Goal: Task Accomplishment & Management: Manage account settings

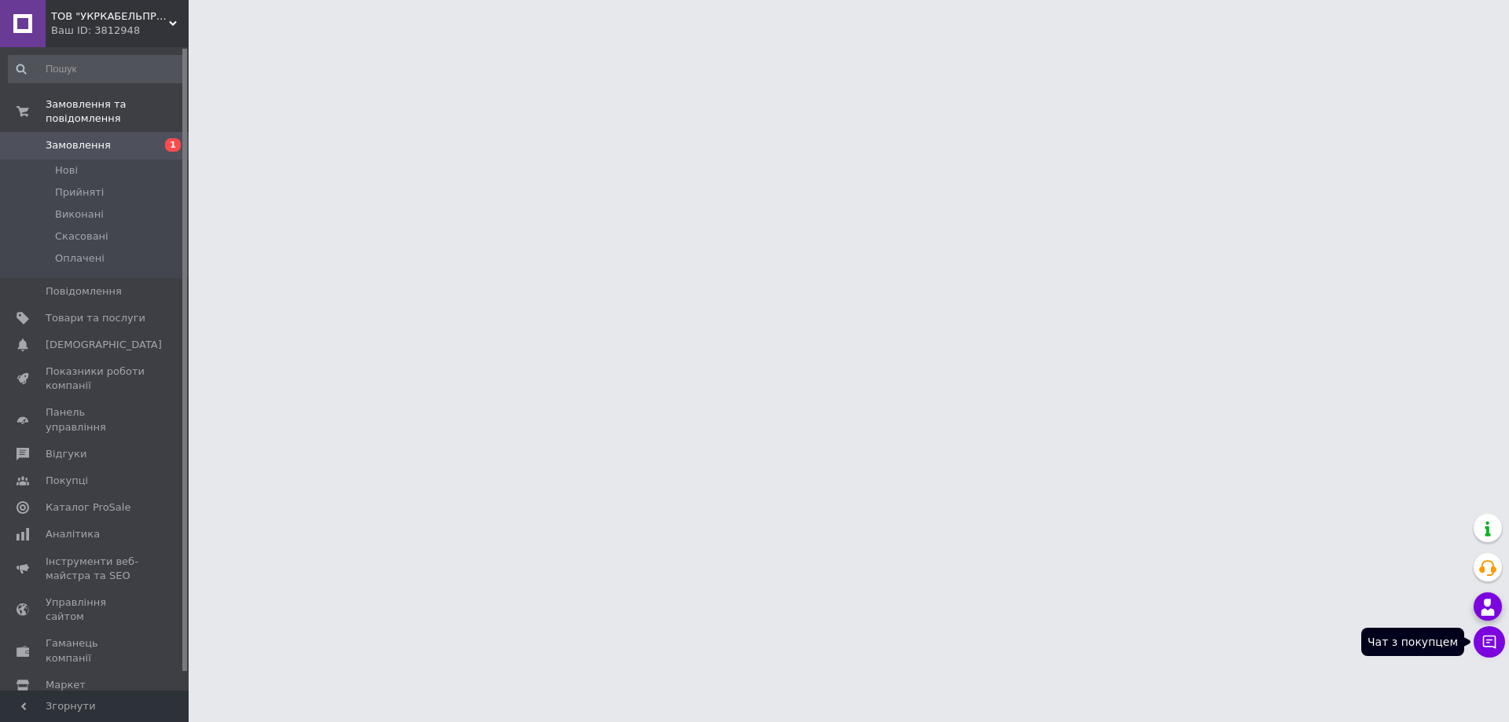
click at [1487, 639] on icon at bounding box center [1489, 642] width 16 height 16
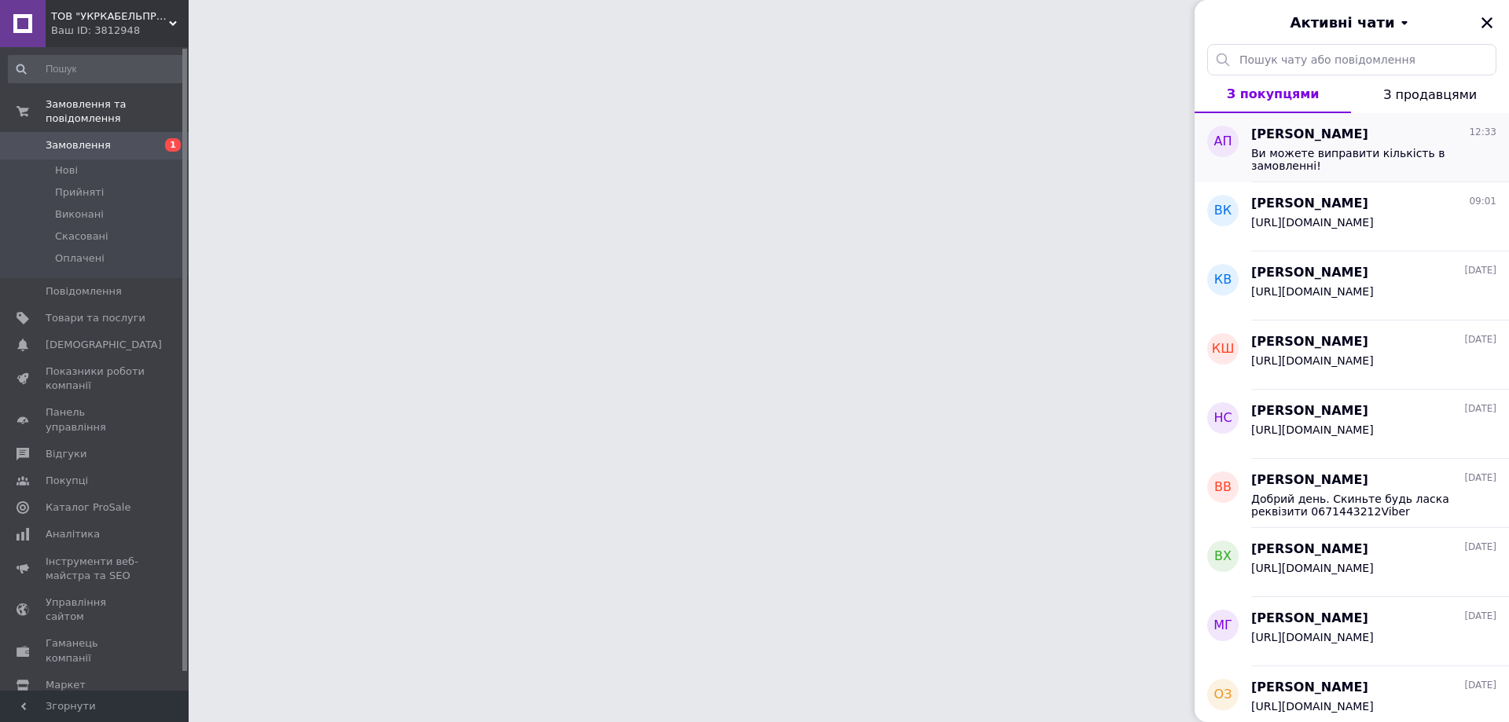
click at [1326, 150] on span "Ви можете виправити кількість в замовленні!" at bounding box center [1362, 159] width 223 height 25
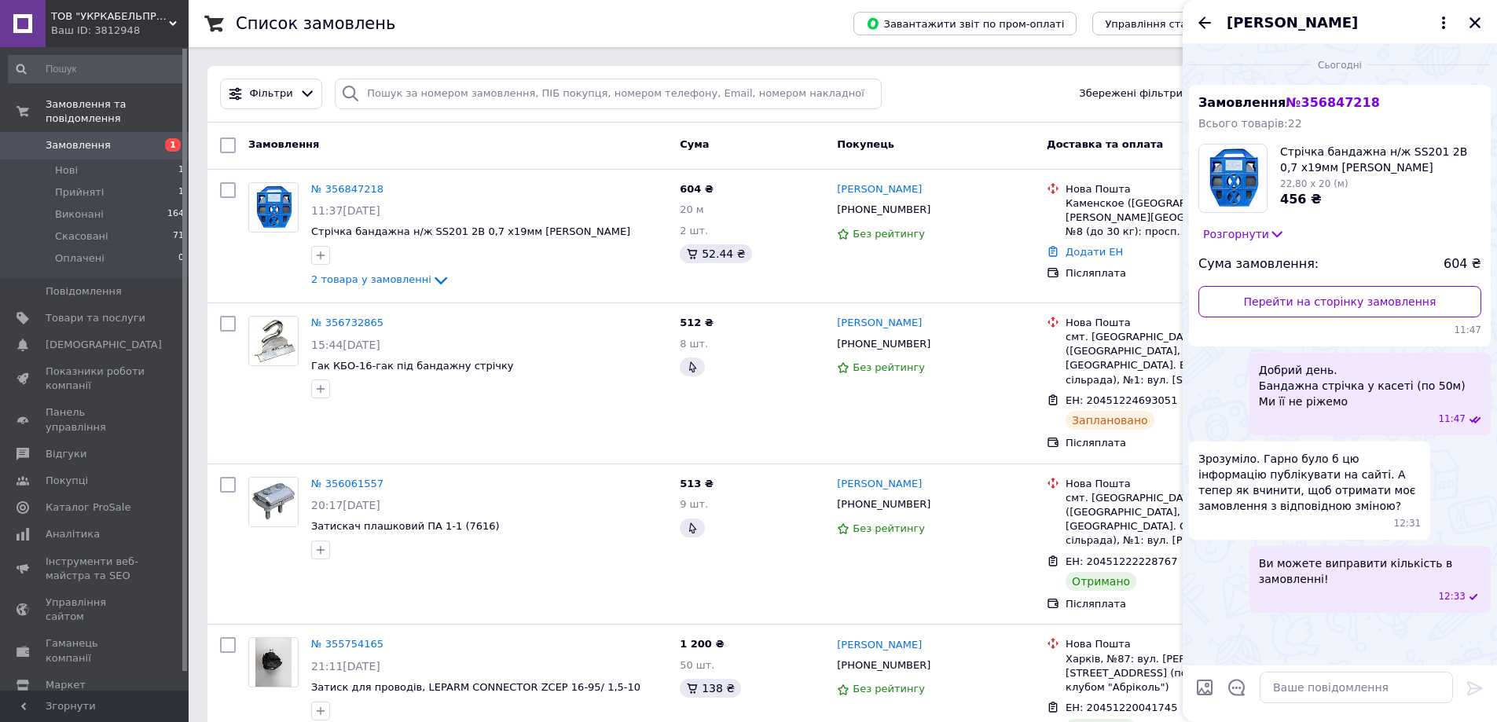
click at [1476, 17] on icon "Закрити" at bounding box center [1475, 23] width 14 height 14
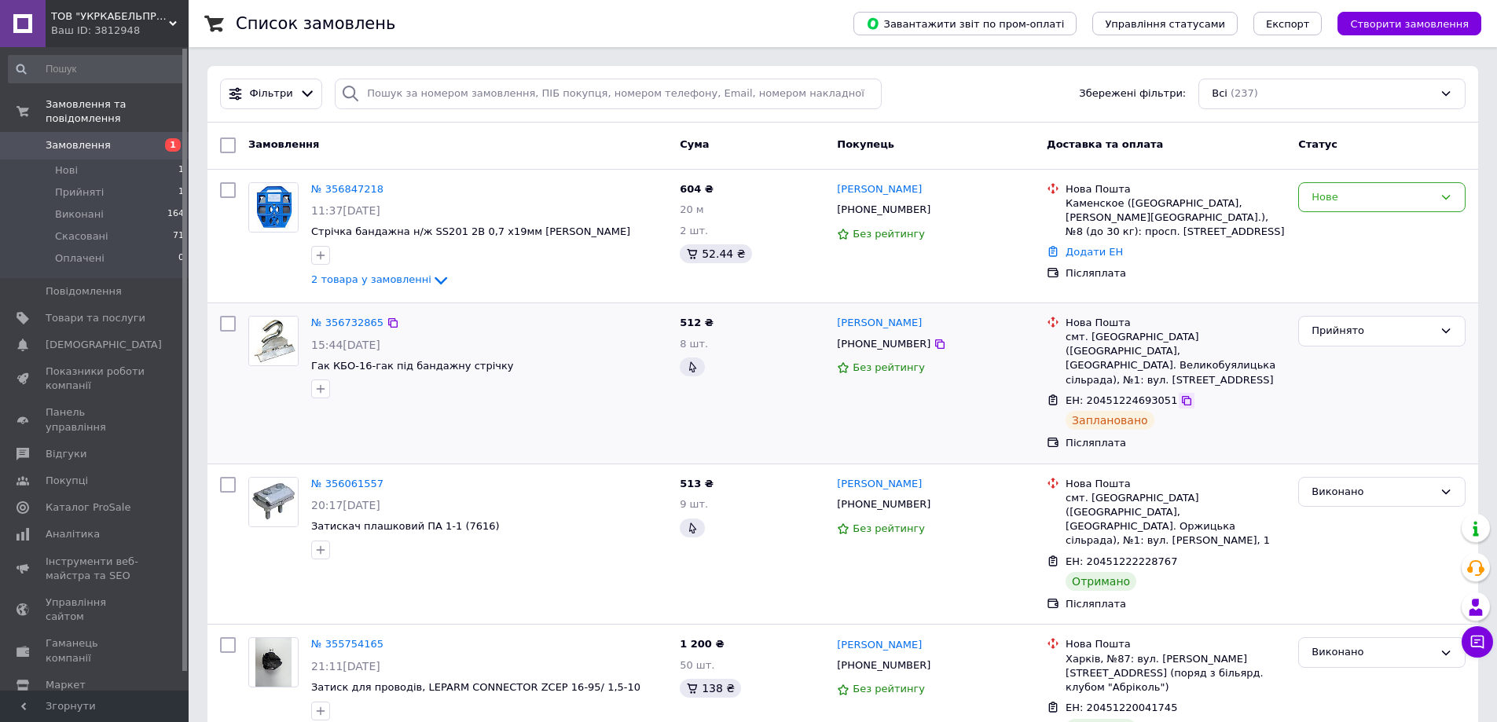
click at [1179, 393] on div at bounding box center [1187, 401] width 16 height 16
click at [1180, 394] on icon at bounding box center [1186, 400] width 13 height 13
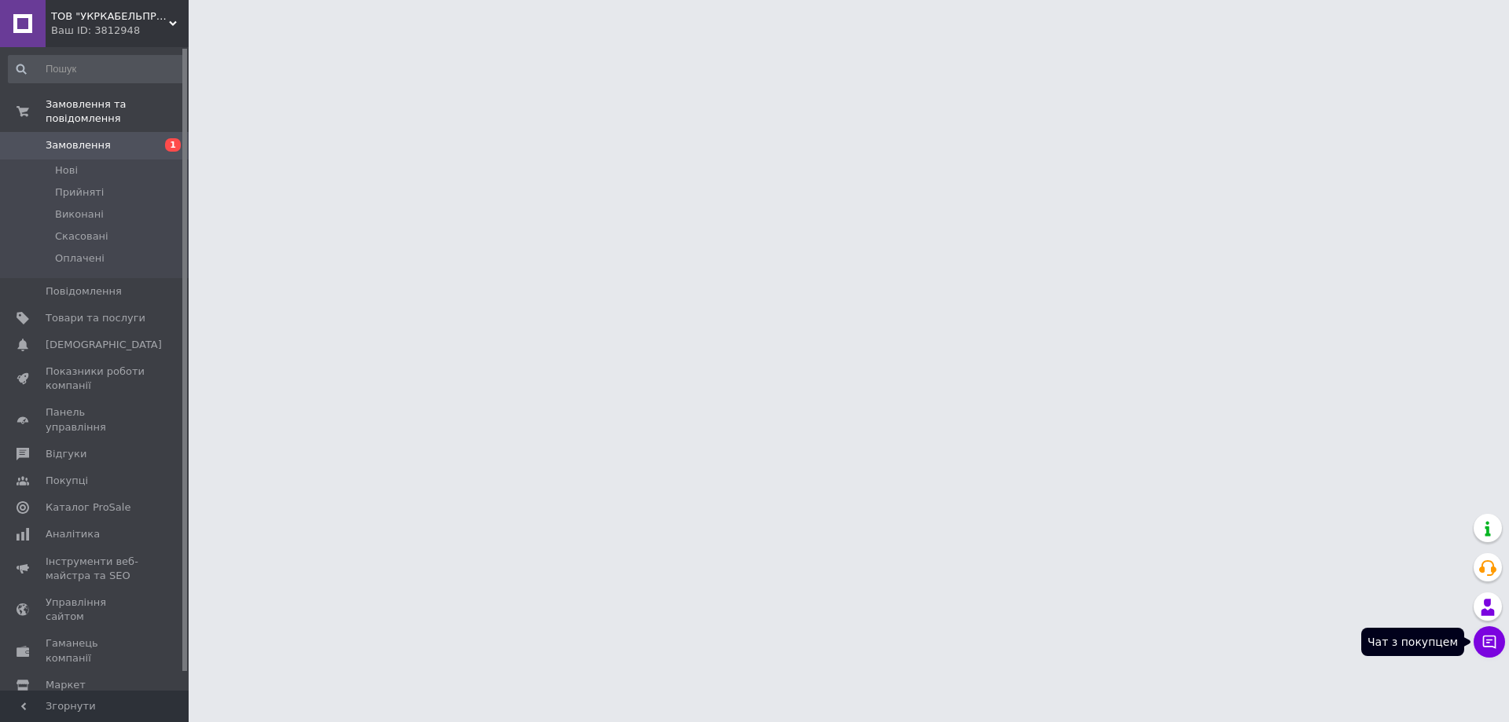
click at [1487, 644] on icon at bounding box center [1489, 642] width 16 height 16
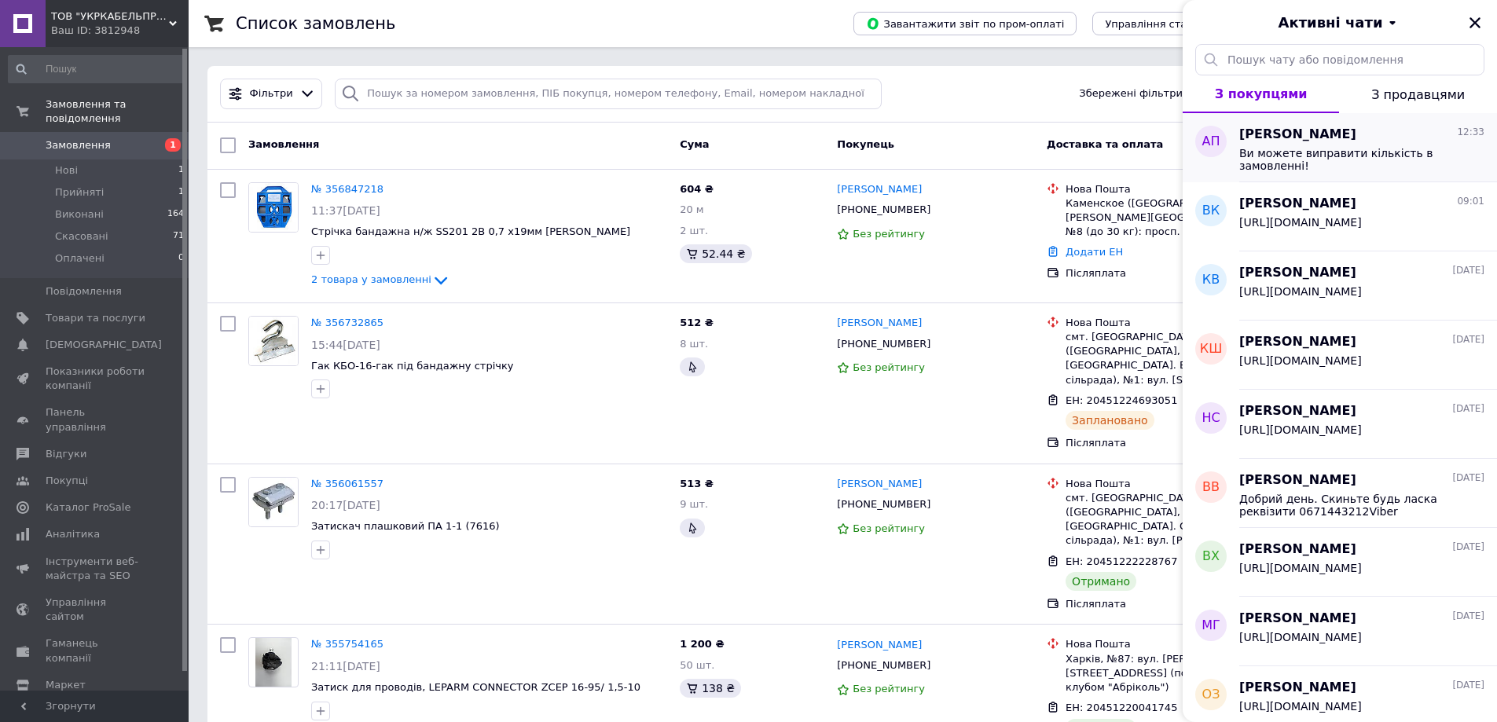
click at [1290, 147] on span "Ви можете виправити кількість в замовленні!" at bounding box center [1350, 159] width 223 height 25
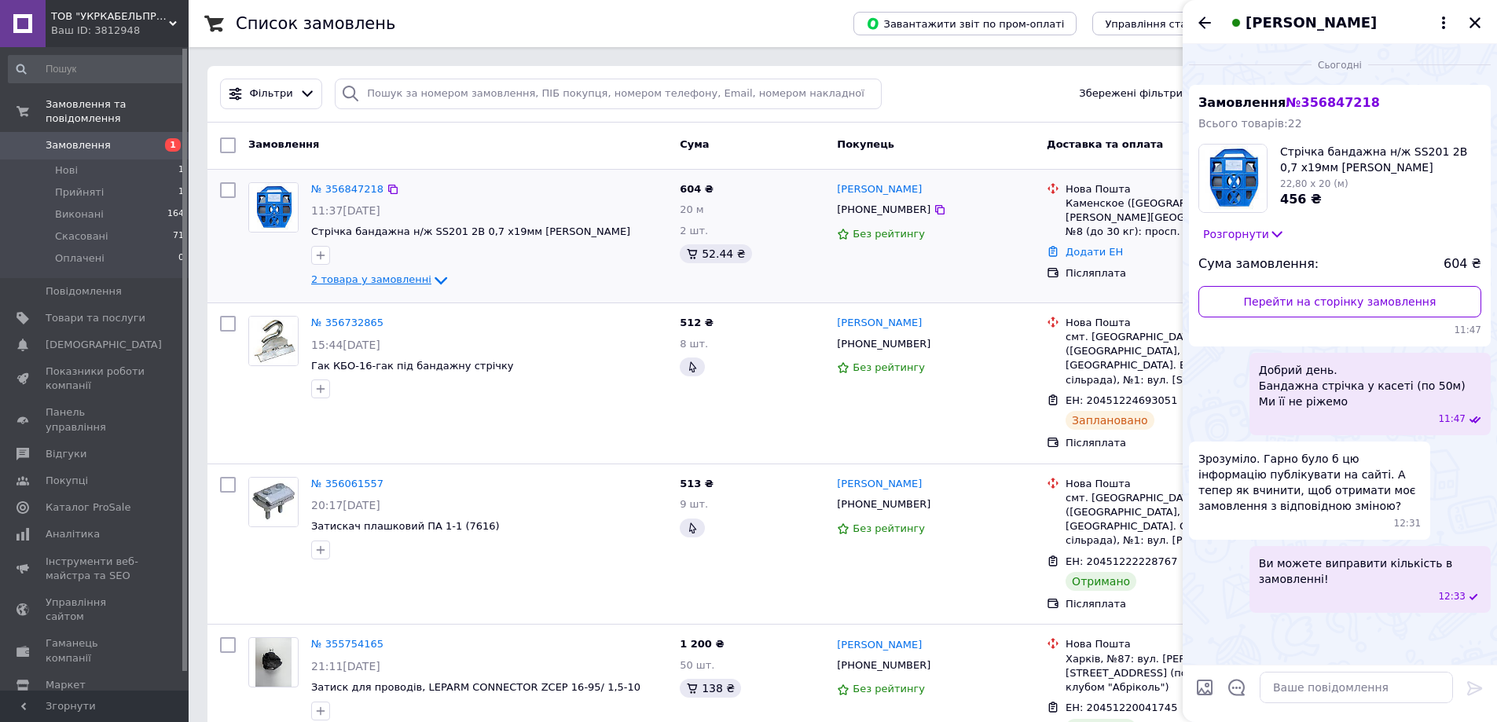
click at [431, 277] on icon at bounding box center [440, 280] width 19 height 19
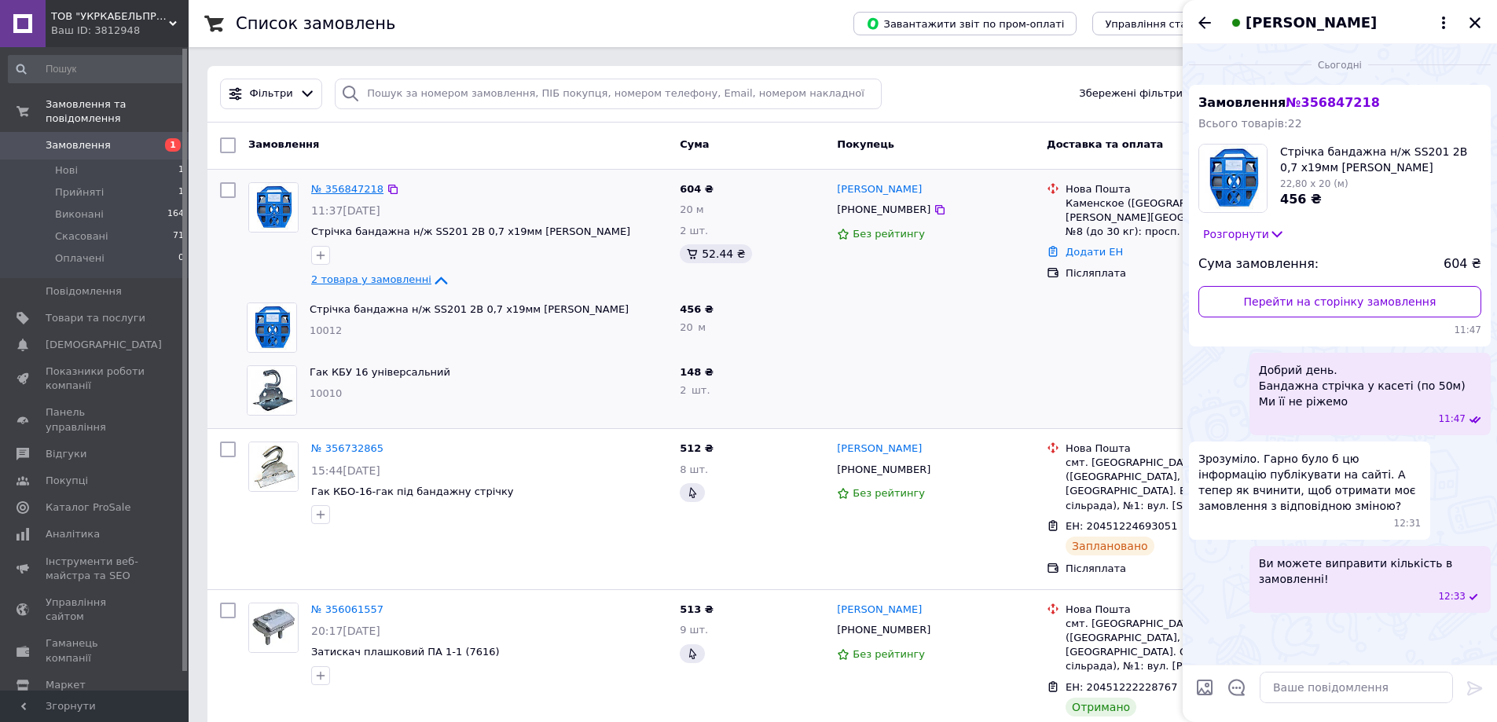
click at [338, 184] on link "№ 356847218" at bounding box center [347, 189] width 72 height 12
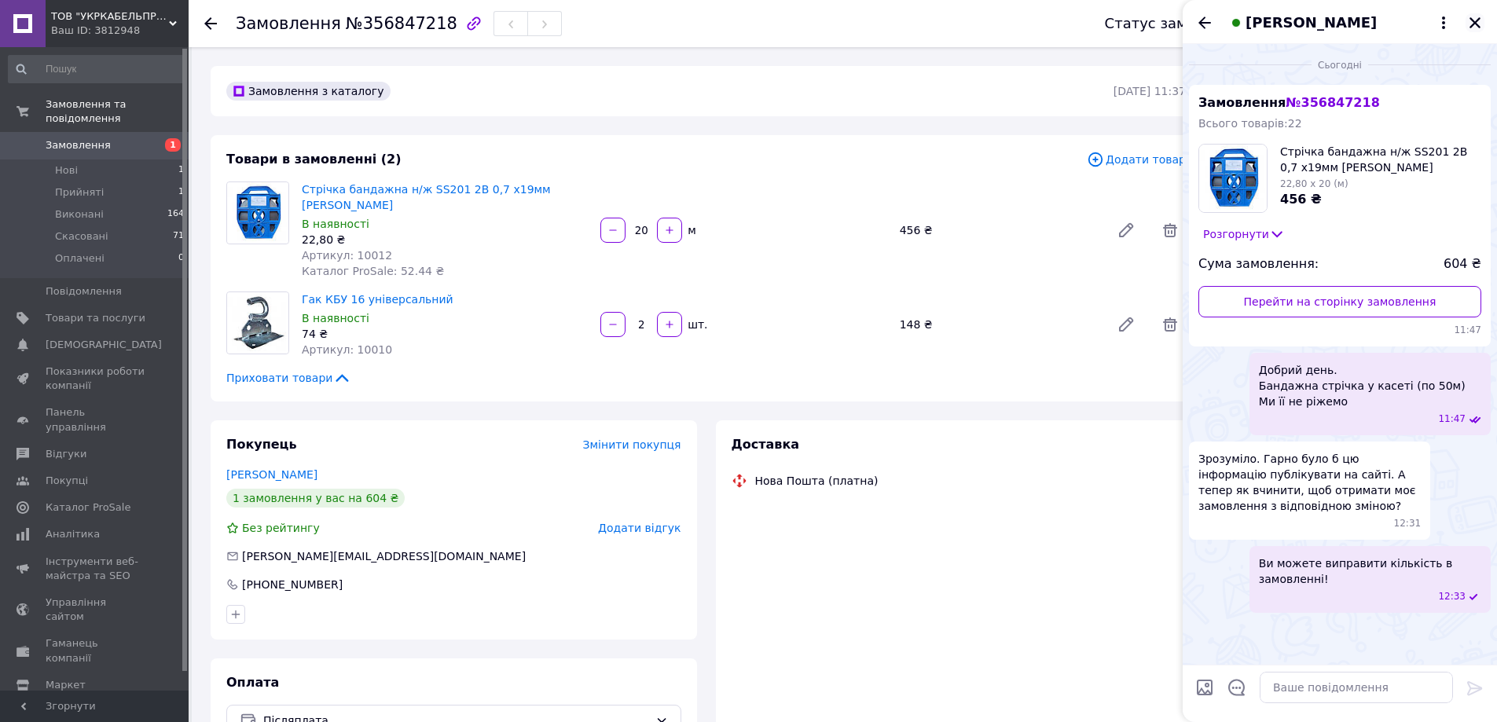
click at [1471, 26] on icon "Закрити" at bounding box center [1474, 22] width 11 height 11
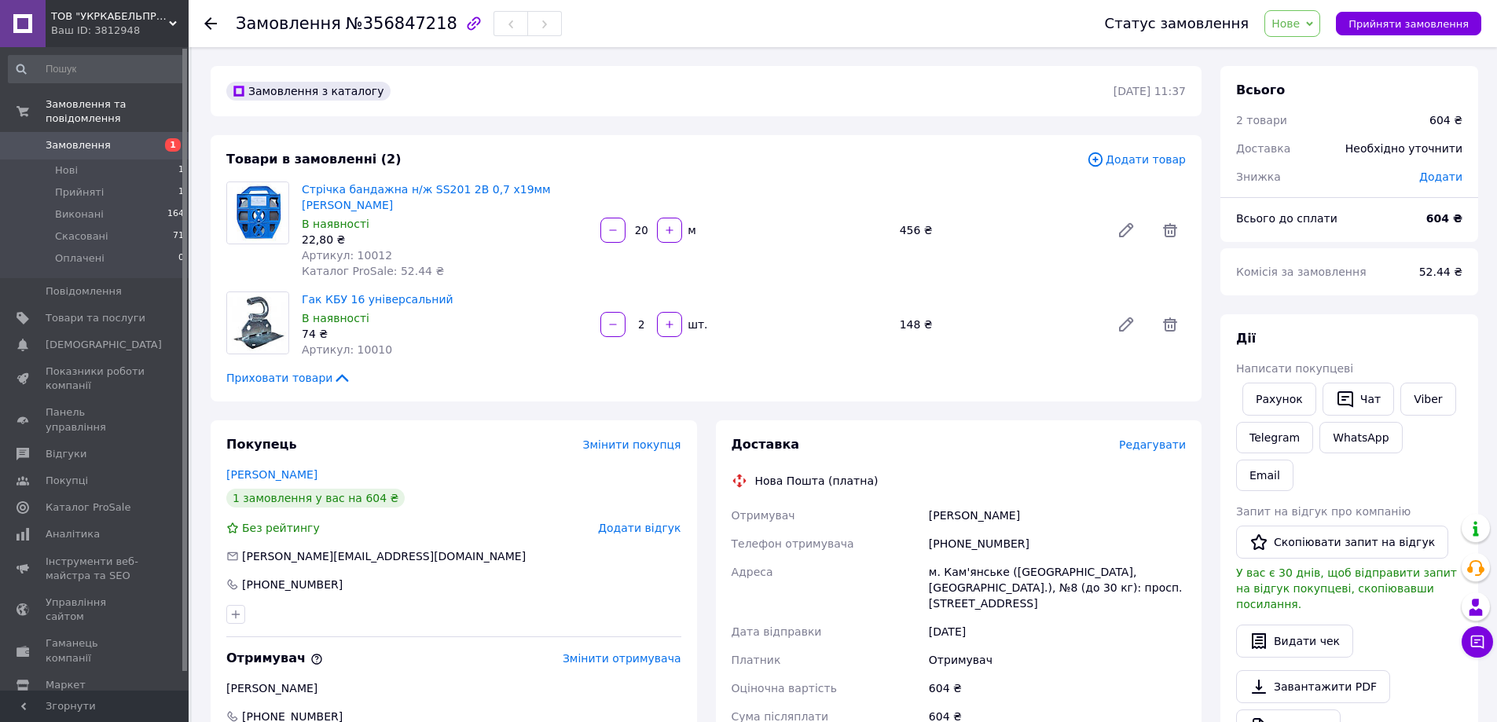
drag, startPoint x: 647, startPoint y: 221, endPoint x: 593, endPoint y: 221, distance: 54.2
click at [593, 221] on div "Стрічка бандажна н/ж SS201 2B 0,7 х19мм К В наявності 22,80 ₴ Артикул: 10012 Ка…" at bounding box center [743, 230] width 897 height 104
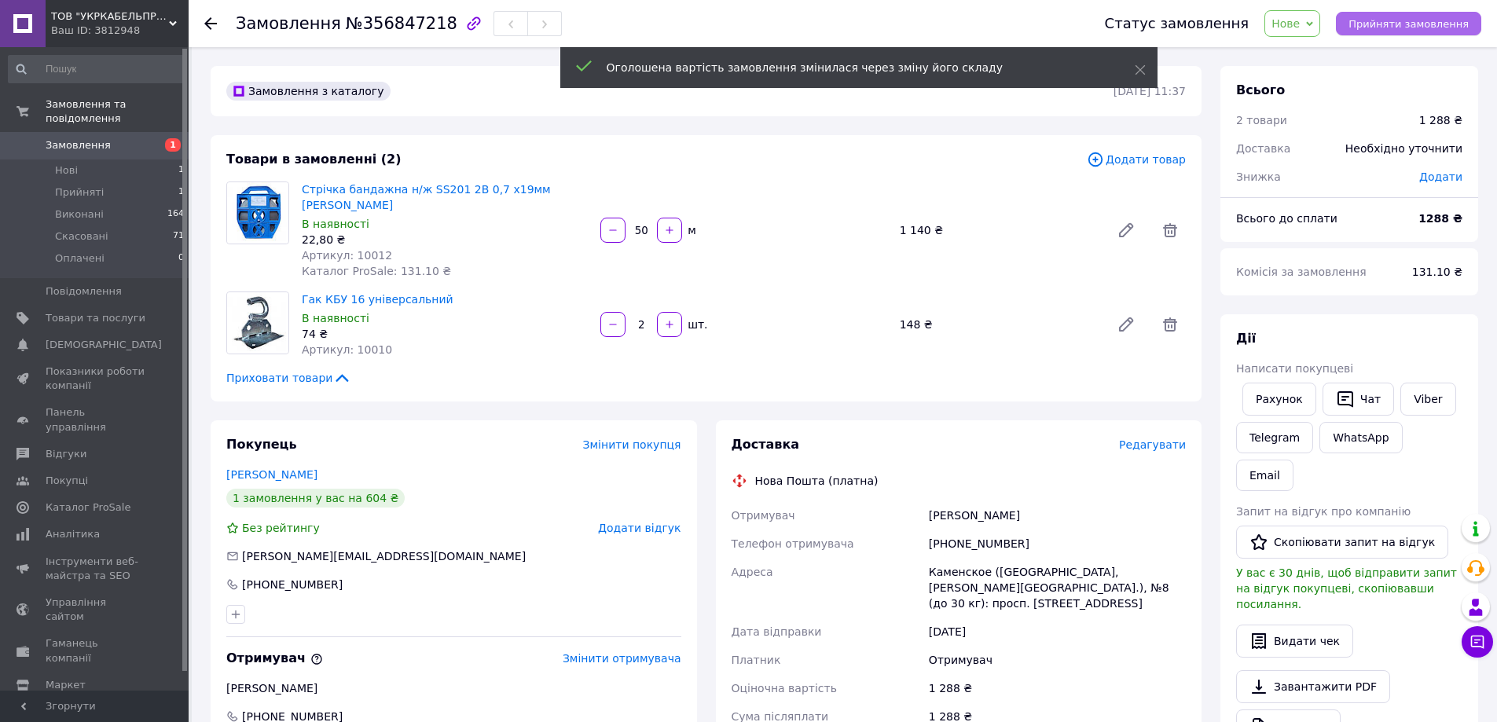
type input "50"
click at [1391, 27] on span "Прийняти замовлення" at bounding box center [1408, 24] width 120 height 12
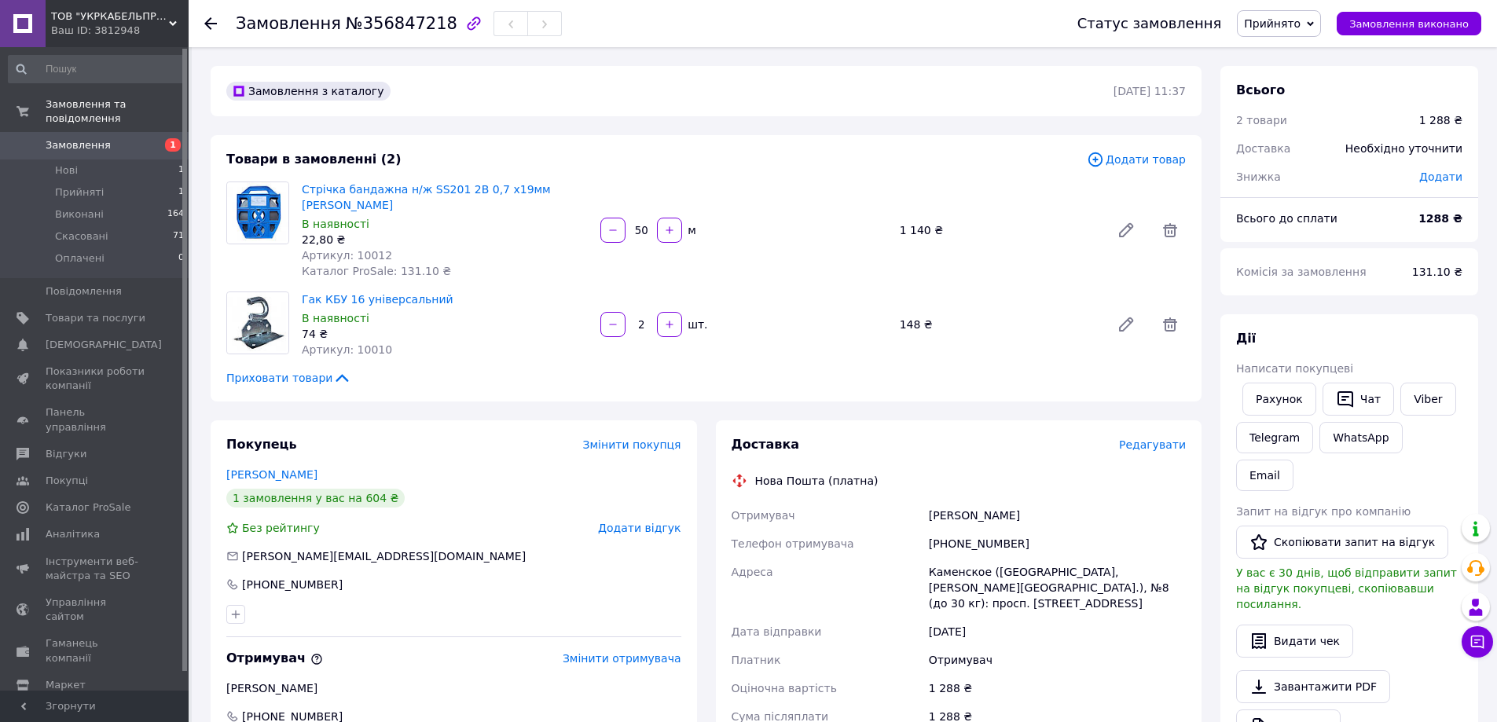
click at [69, 138] on span "Замовлення" at bounding box center [78, 145] width 65 height 14
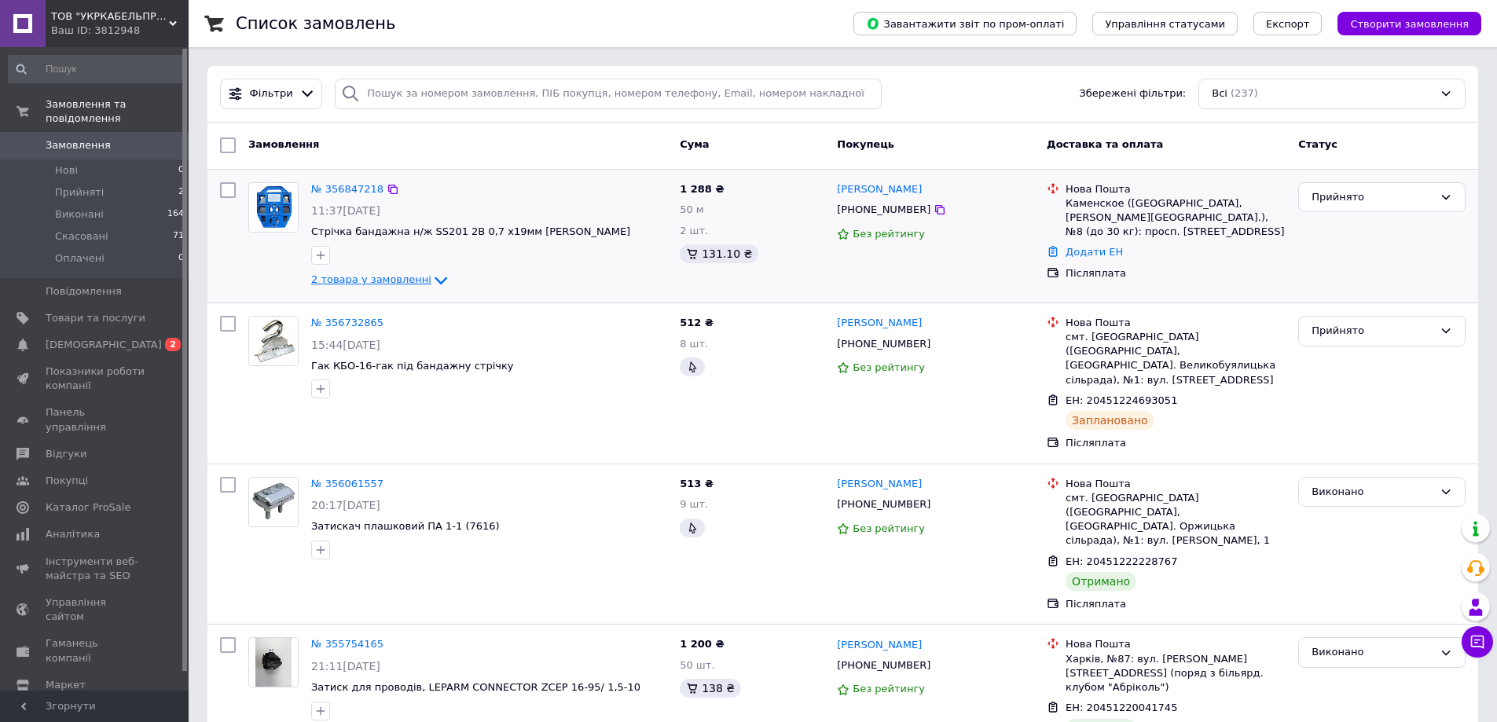
click at [369, 277] on span "2 товара у замовленні" at bounding box center [371, 280] width 120 height 12
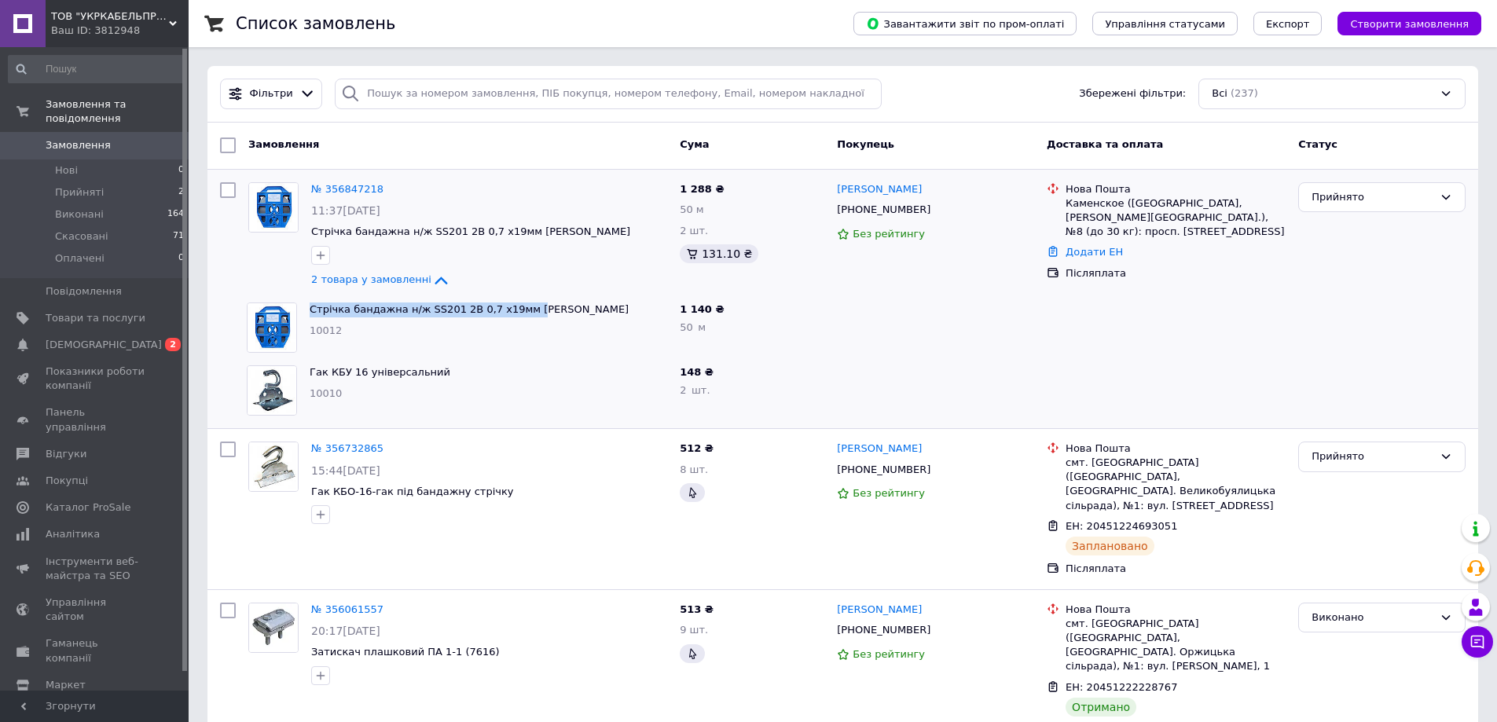
drag, startPoint x: 306, startPoint y: 306, endPoint x: 530, endPoint y: 311, distance: 224.0
click at [530, 311] on div "Стрічка бандажна н/ж SS201 2B 0,7 х19мм К 10012" at bounding box center [488, 327] width 370 height 63
copy link "Стрічка бандажна н/ж SS201 2B 0,7 х19мм [PERSON_NAME]"
click at [72, 332] on link "Сповіщення 0 2" at bounding box center [96, 345] width 193 height 27
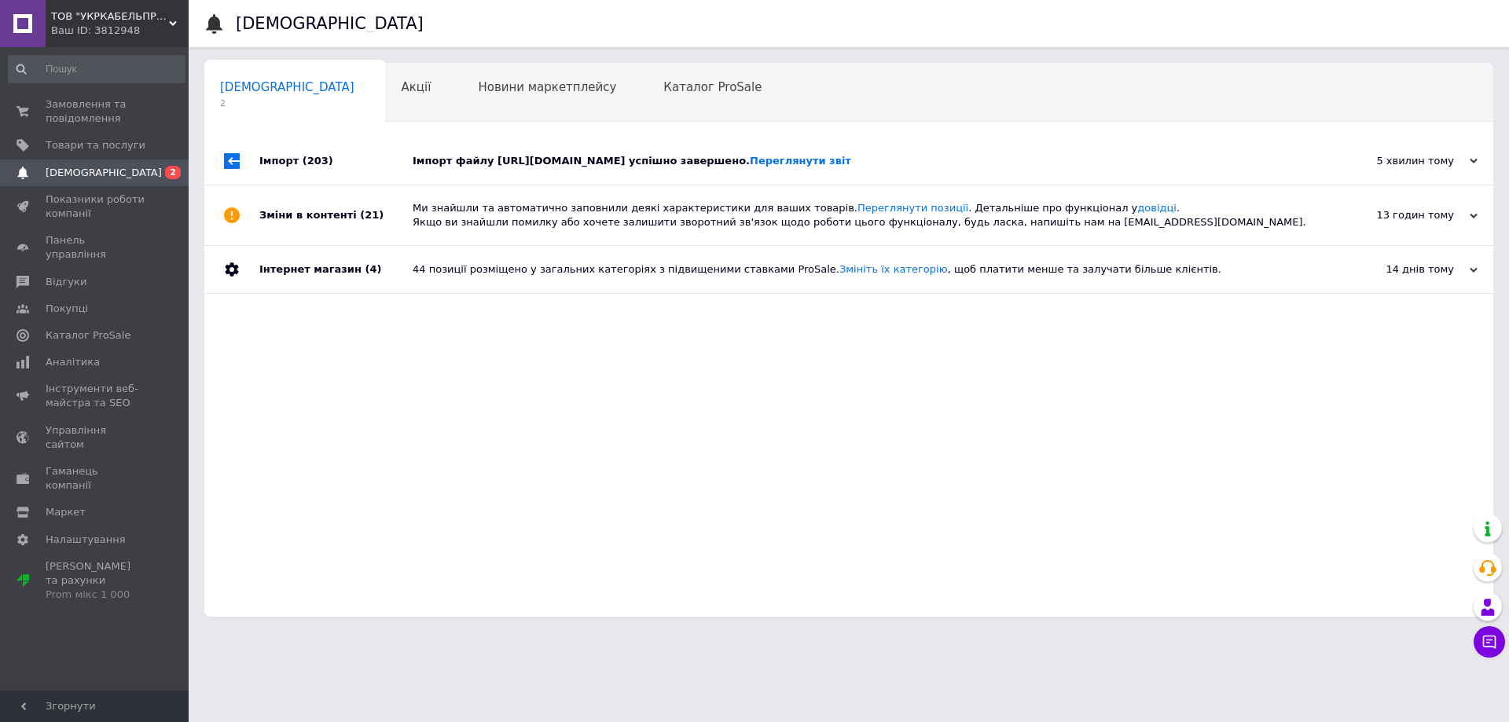
click at [438, 160] on div "Імпорт файлу https://b2b.robotics-distribution.com/content/export/78e08c0a974a0…" at bounding box center [867, 161] width 908 height 14
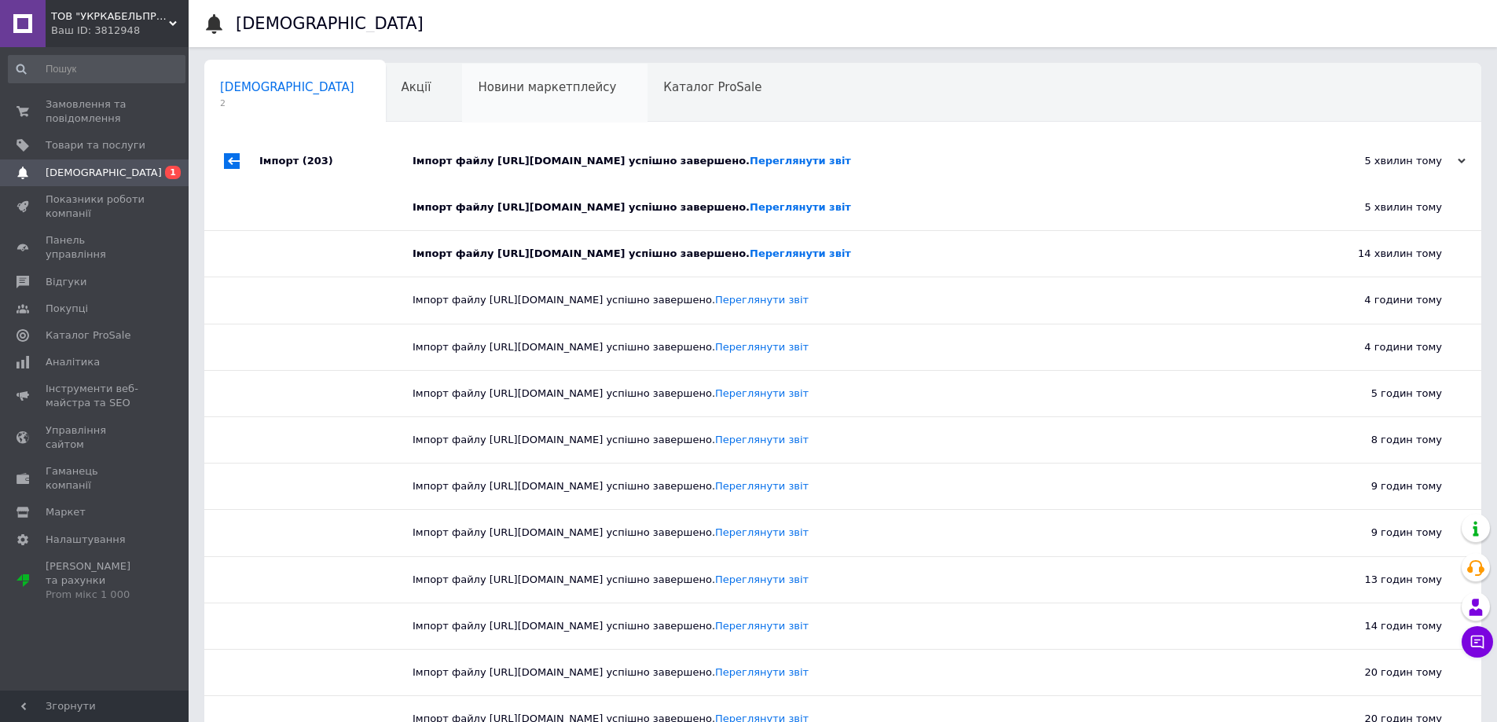
click at [464, 97] on div "Новини маркетплейсу 0" at bounding box center [554, 94] width 185 height 60
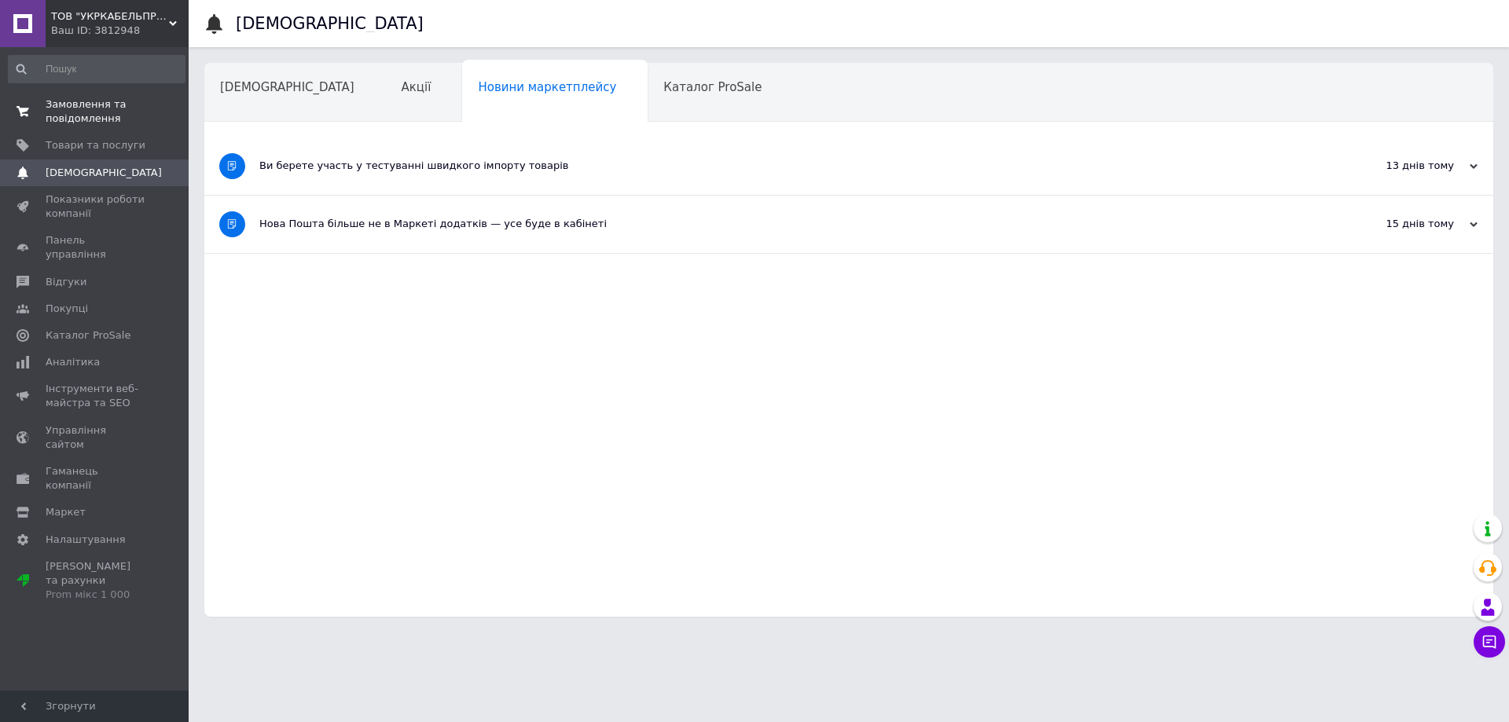
click at [63, 97] on link "Замовлення та повідомлення 0 0" at bounding box center [96, 111] width 193 height 41
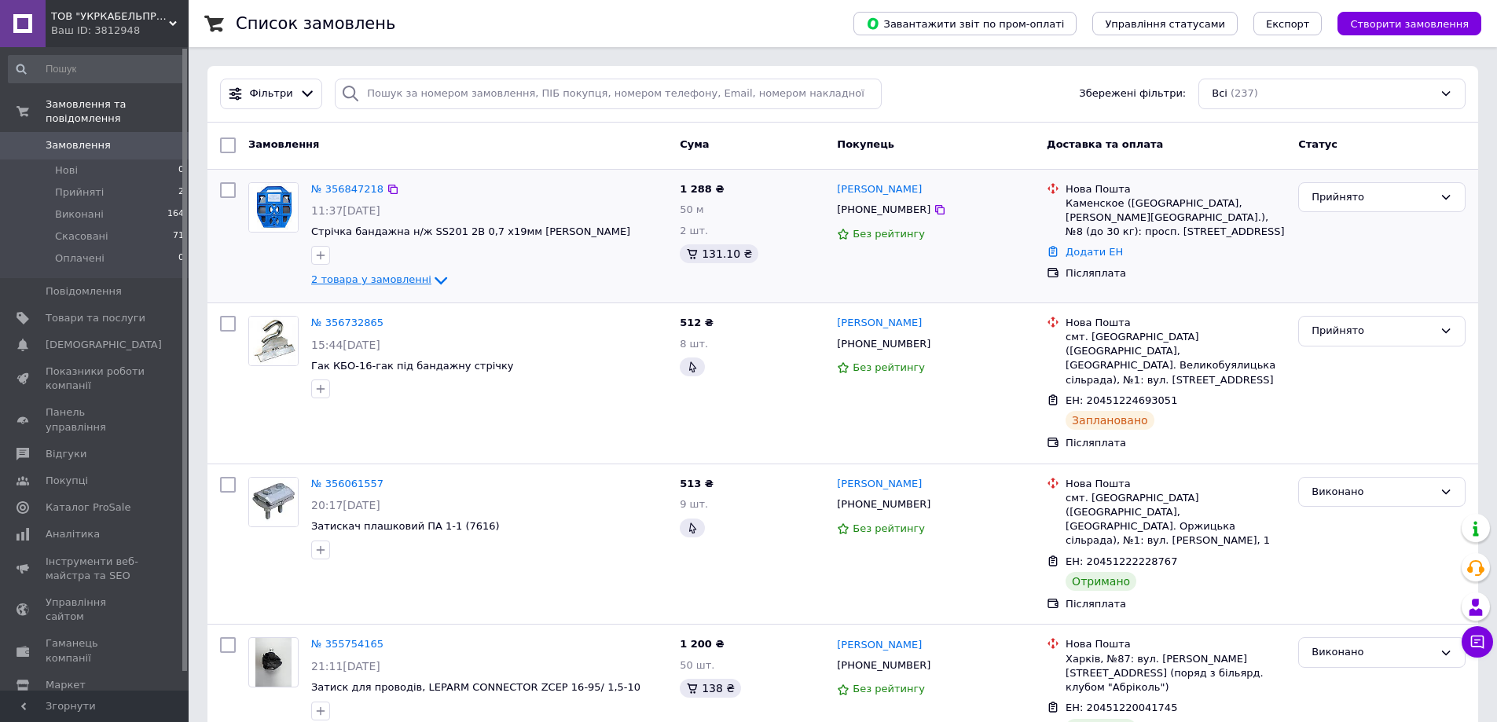
drag, startPoint x: 434, startPoint y: 278, endPoint x: 426, endPoint y: 279, distance: 7.9
click at [431, 279] on icon at bounding box center [440, 280] width 19 height 19
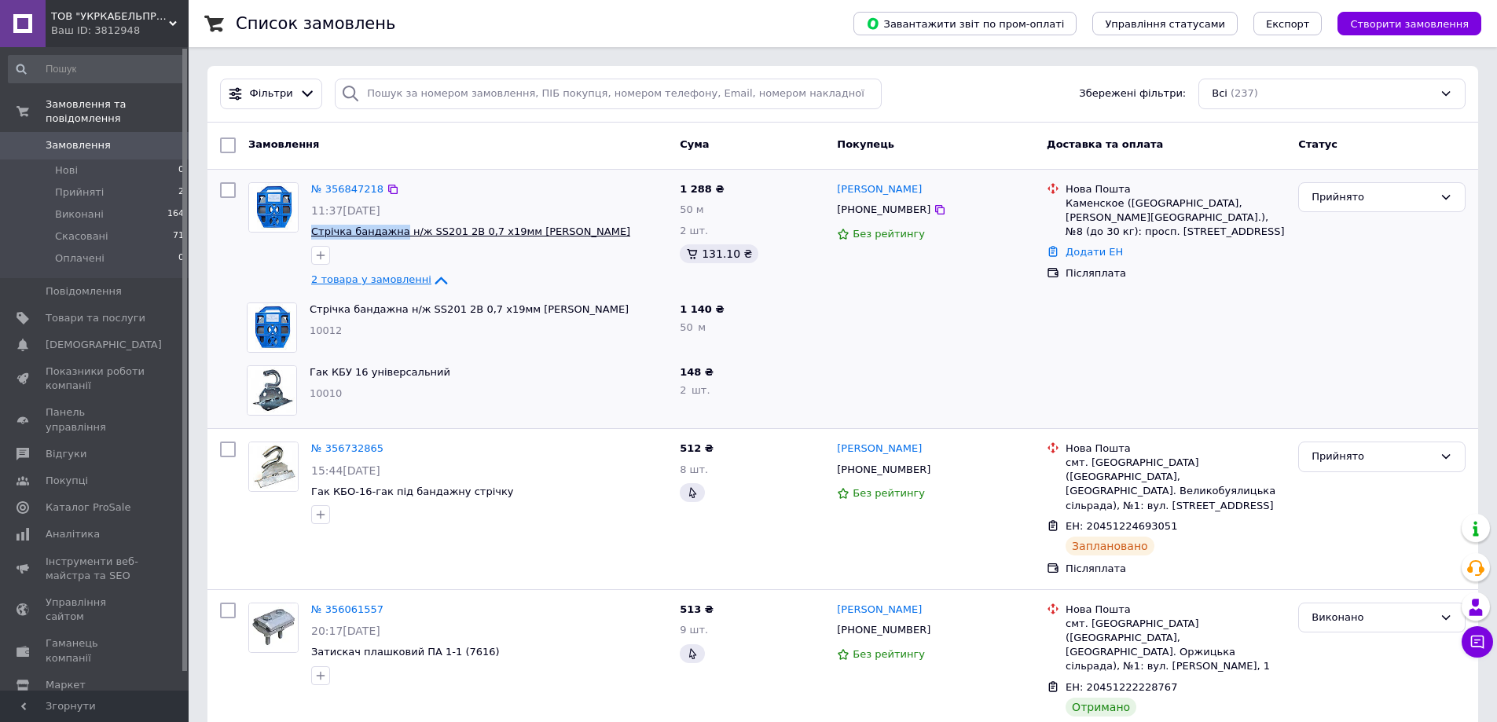
drag, startPoint x: 321, startPoint y: 230, endPoint x: 394, endPoint y: 234, distance: 74.0
click at [394, 234] on div "№ 356847218 11:37, 12.08.2025 Стрічка бандажна н/ж SS201 2B 0,7 х19мм К 2 товар…" at bounding box center [489, 236] width 369 height 120
copy span "Стрічка бандажна"
drag, startPoint x: 833, startPoint y: 184, endPoint x: 921, endPoint y: 243, distance: 105.9
click at [924, 217] on div "Василь Бубало +380939039860 Без рейтингу" at bounding box center [936, 236] width 210 height 120
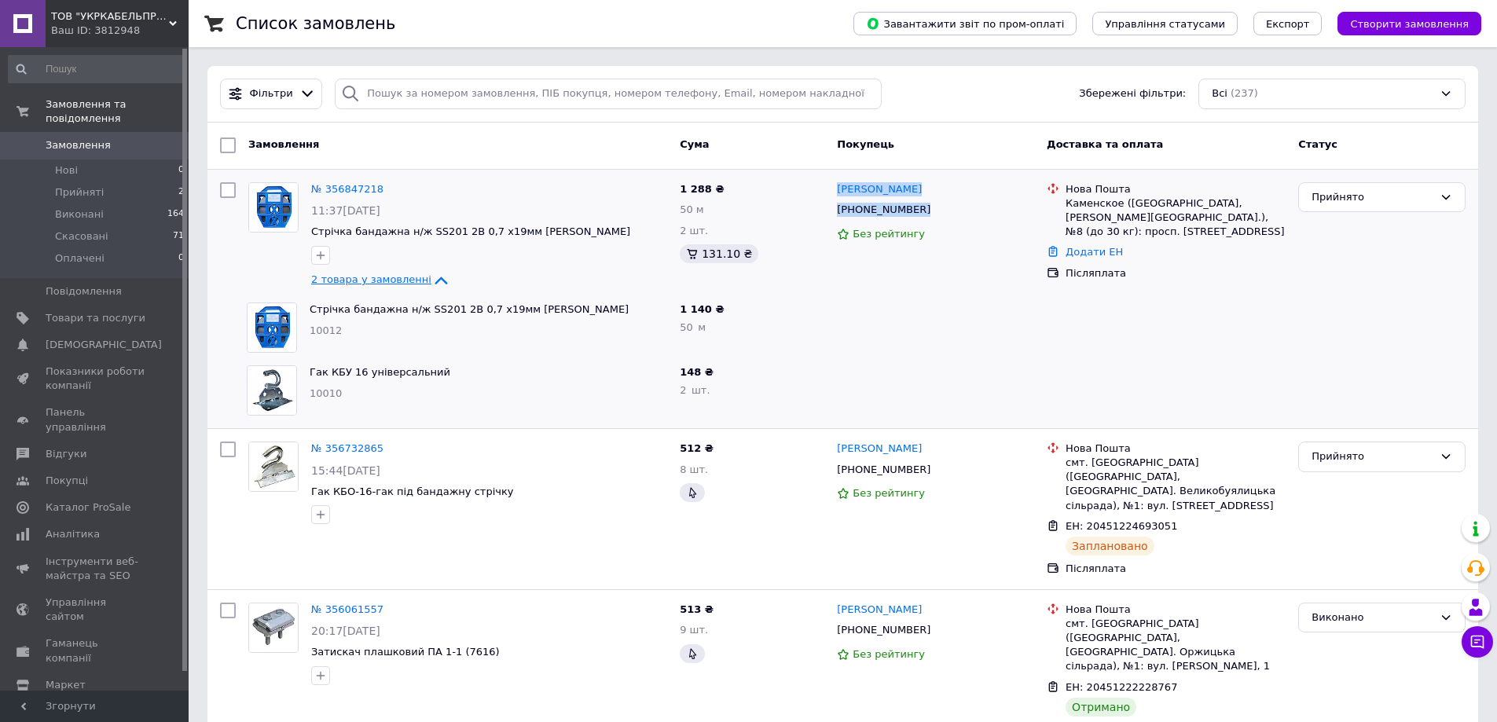
copy div "Василь Бубало +380939039860"
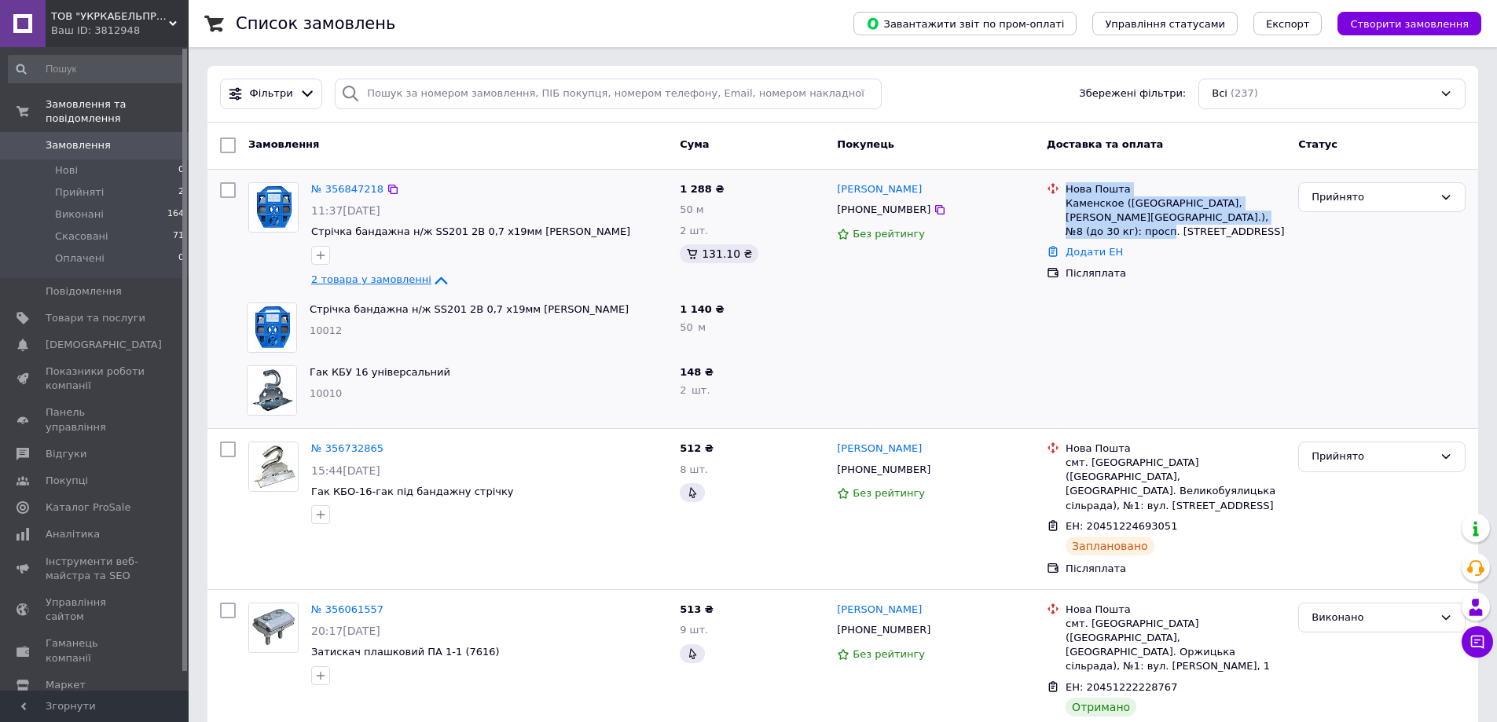
drag, startPoint x: 1067, startPoint y: 185, endPoint x: 1144, endPoint y: 237, distance: 92.4
click at [1144, 237] on div "Нова Пошта Каменское (Днепропетровская обл., Каменский р-н.), №8 (до 30 кг): пр…" at bounding box center [1175, 210] width 226 height 57
copy div "Нова Пошта Каменское (Днепропетровская обл., Каменский р-н.), №8 (до 30 кг): пр…"
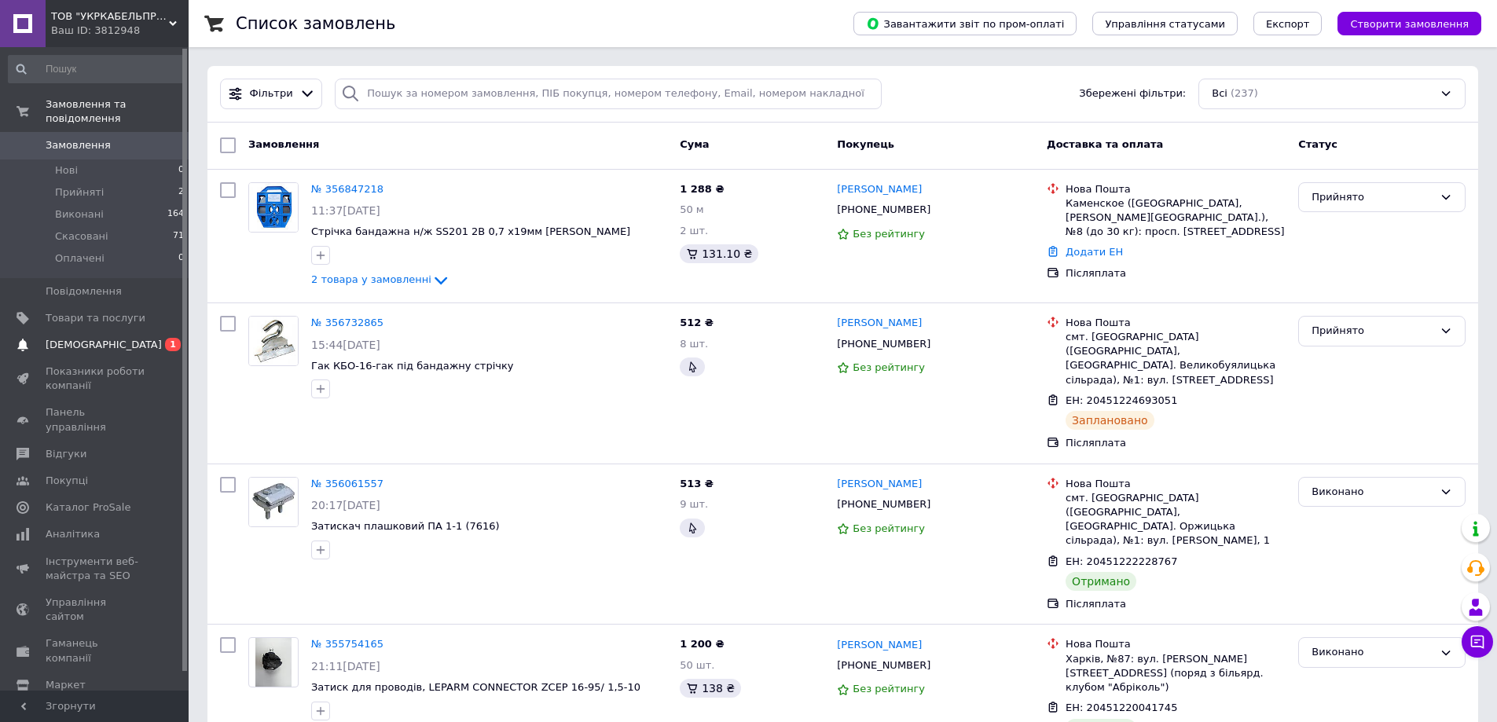
click at [99, 338] on span "[DEMOGRAPHIC_DATA]" at bounding box center [104, 345] width 116 height 14
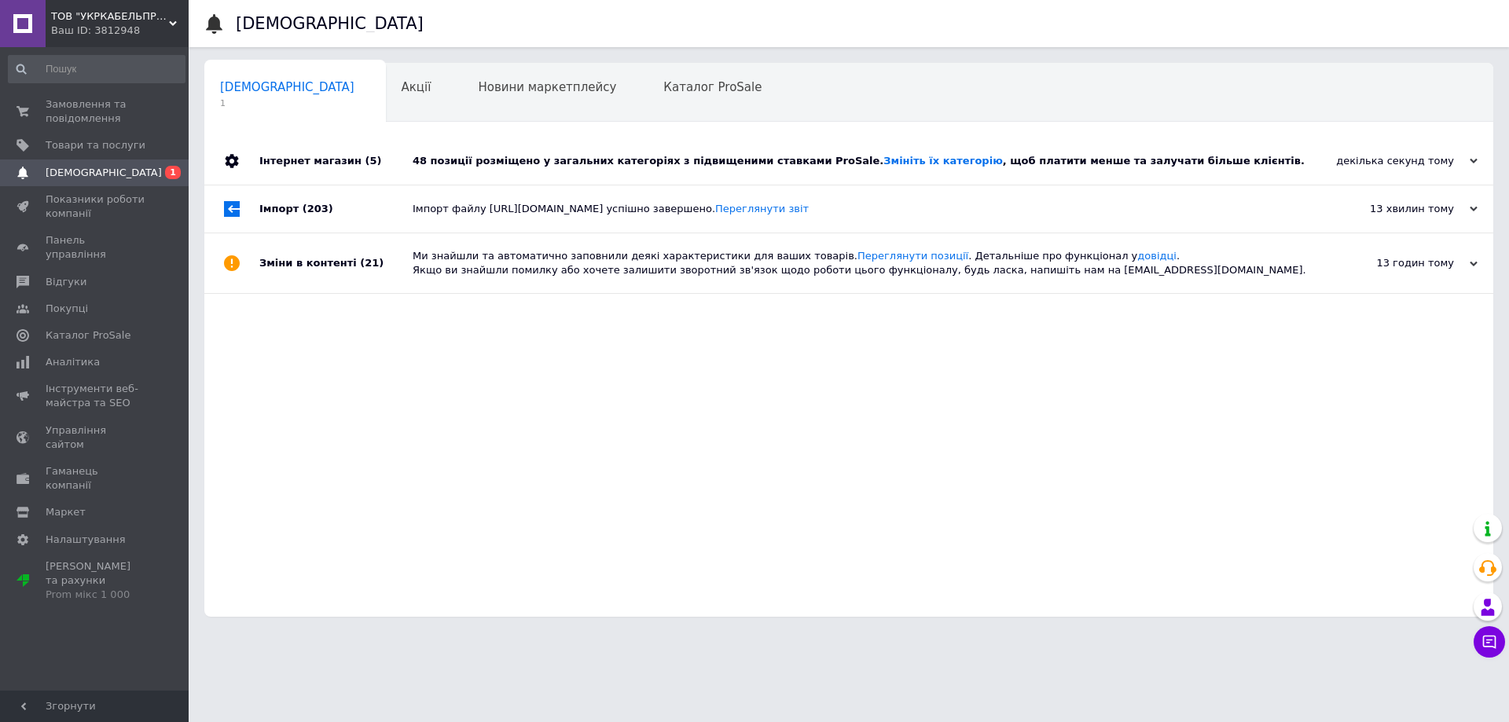
click at [486, 156] on div "48 позиції розміщено у загальних категоріях з підвищеними ставками ProSale. Змі…" at bounding box center [867, 161] width 908 height 14
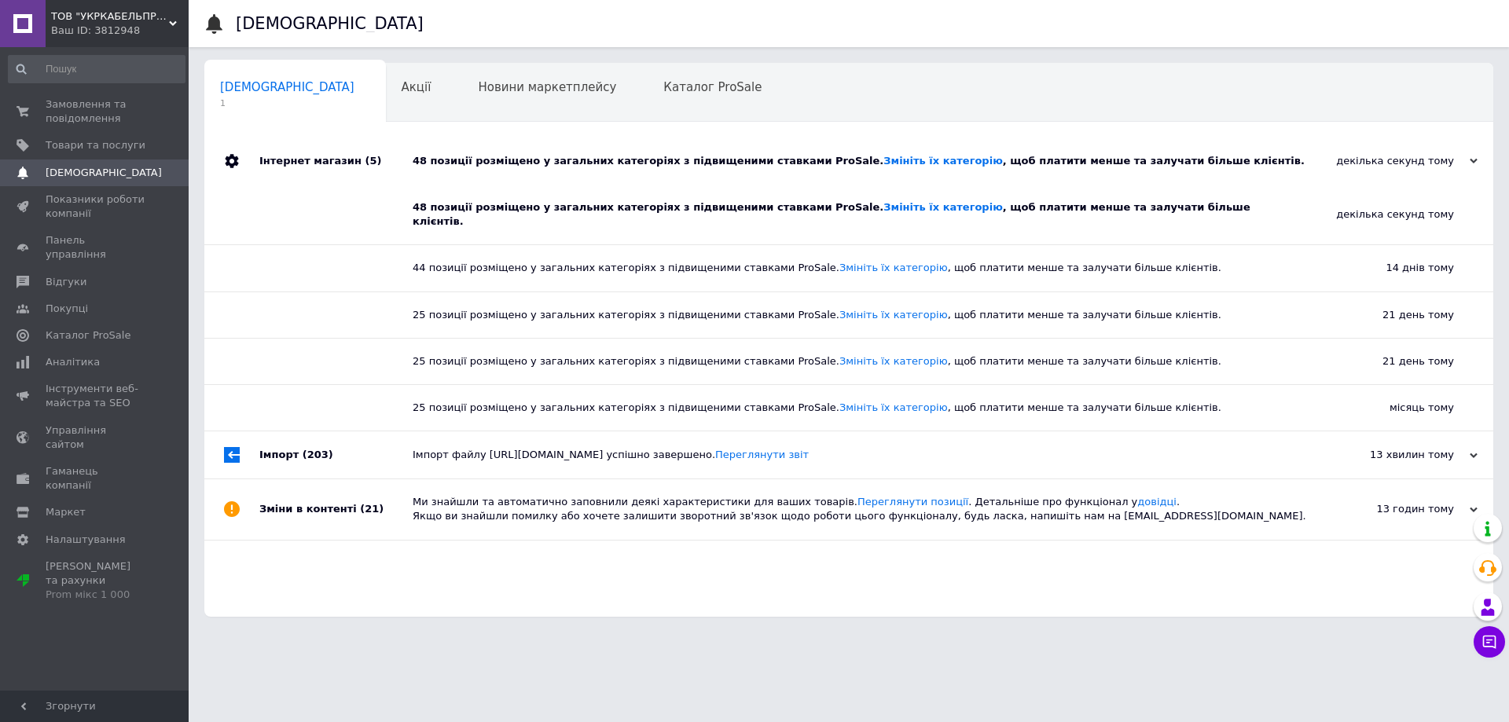
click at [486, 156] on div "48 позиції розміщено у загальних категоріях з підвищеними ставками ProSale. Змі…" at bounding box center [867, 161] width 908 height 14
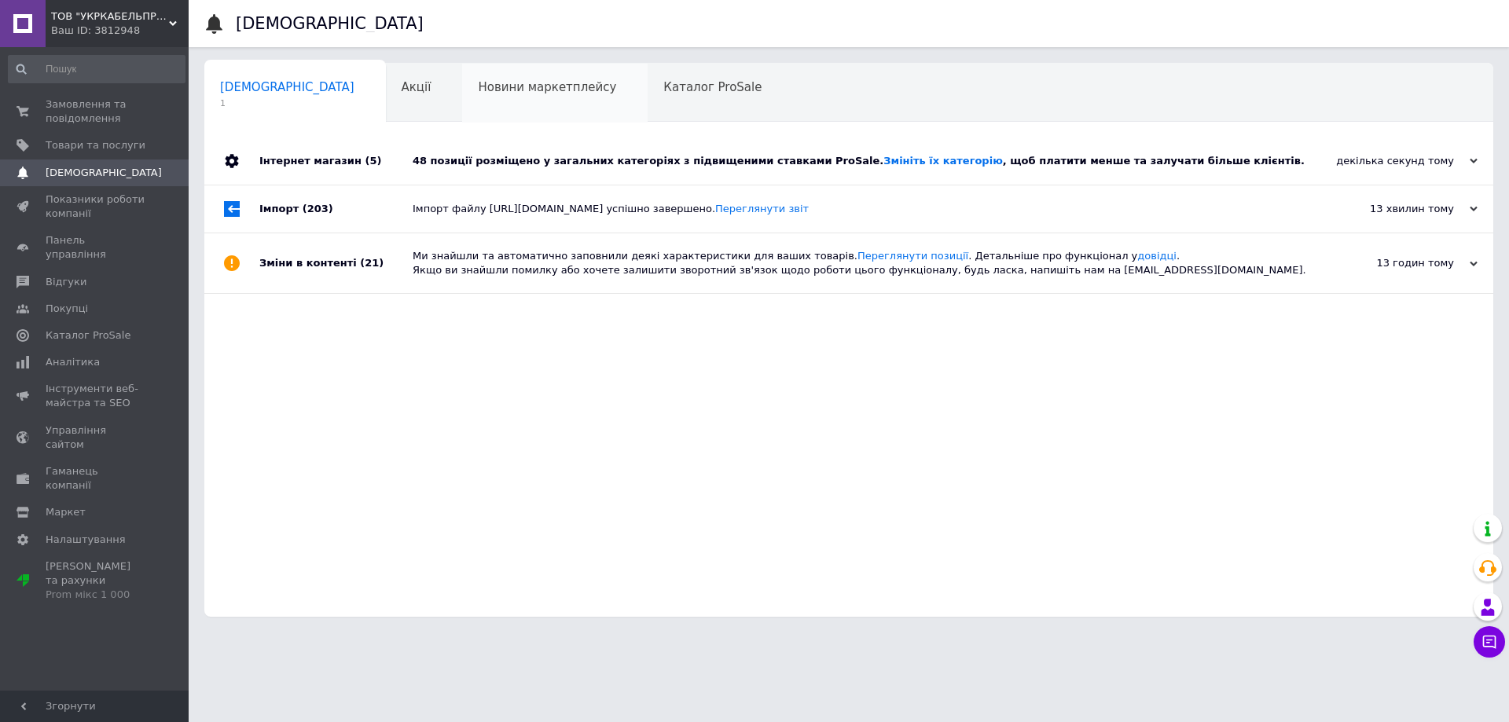
click at [483, 83] on span "Новини маркетплейсу" at bounding box center [547, 87] width 138 height 14
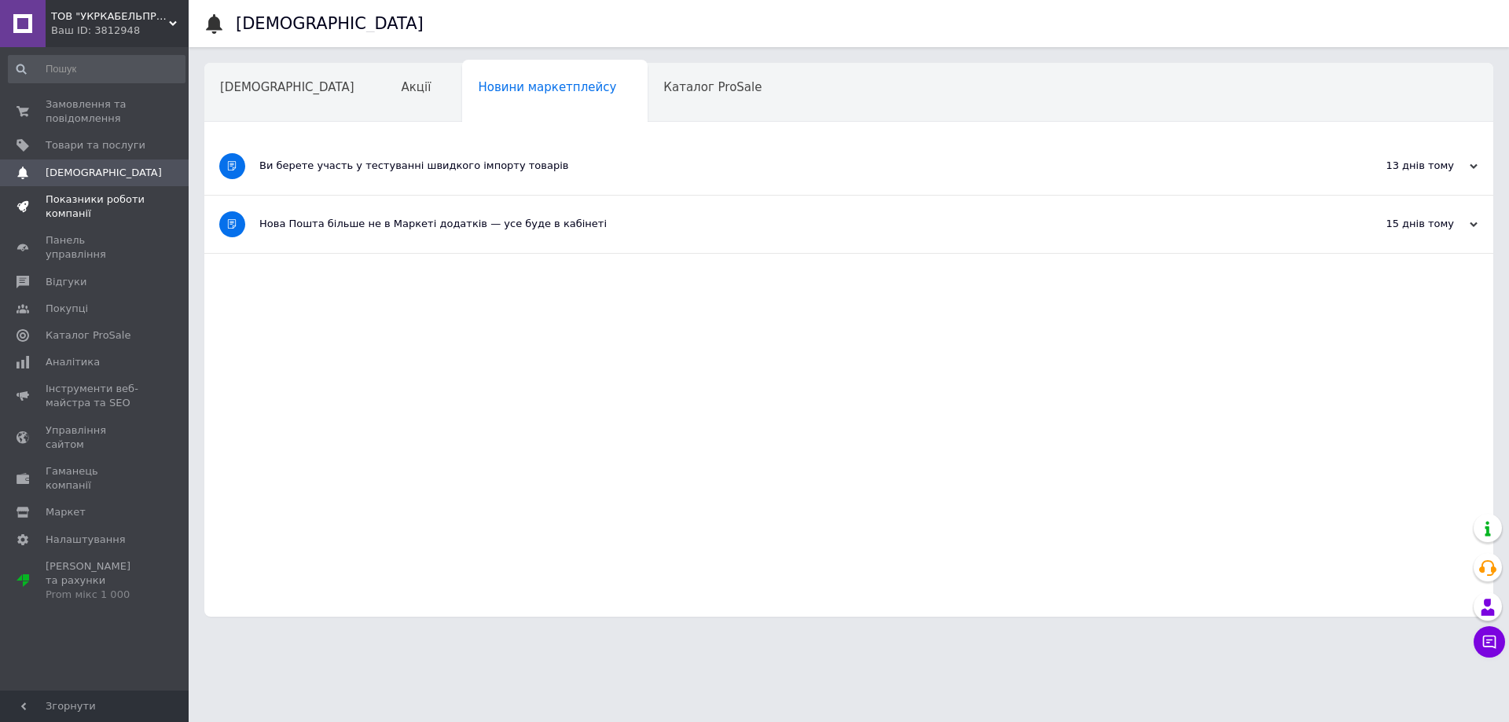
click at [87, 203] on span "Показники роботи компанії" at bounding box center [96, 207] width 100 height 28
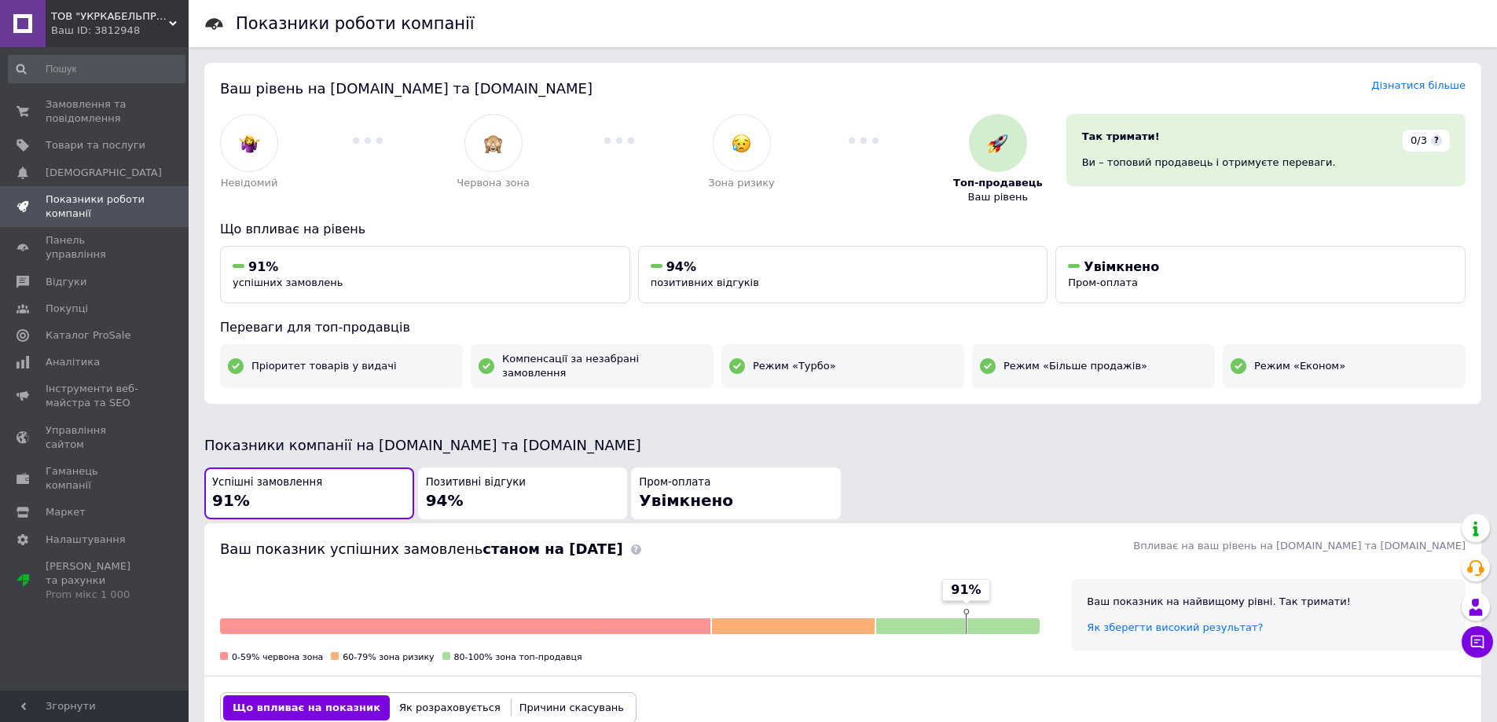
scroll to position [314, 0]
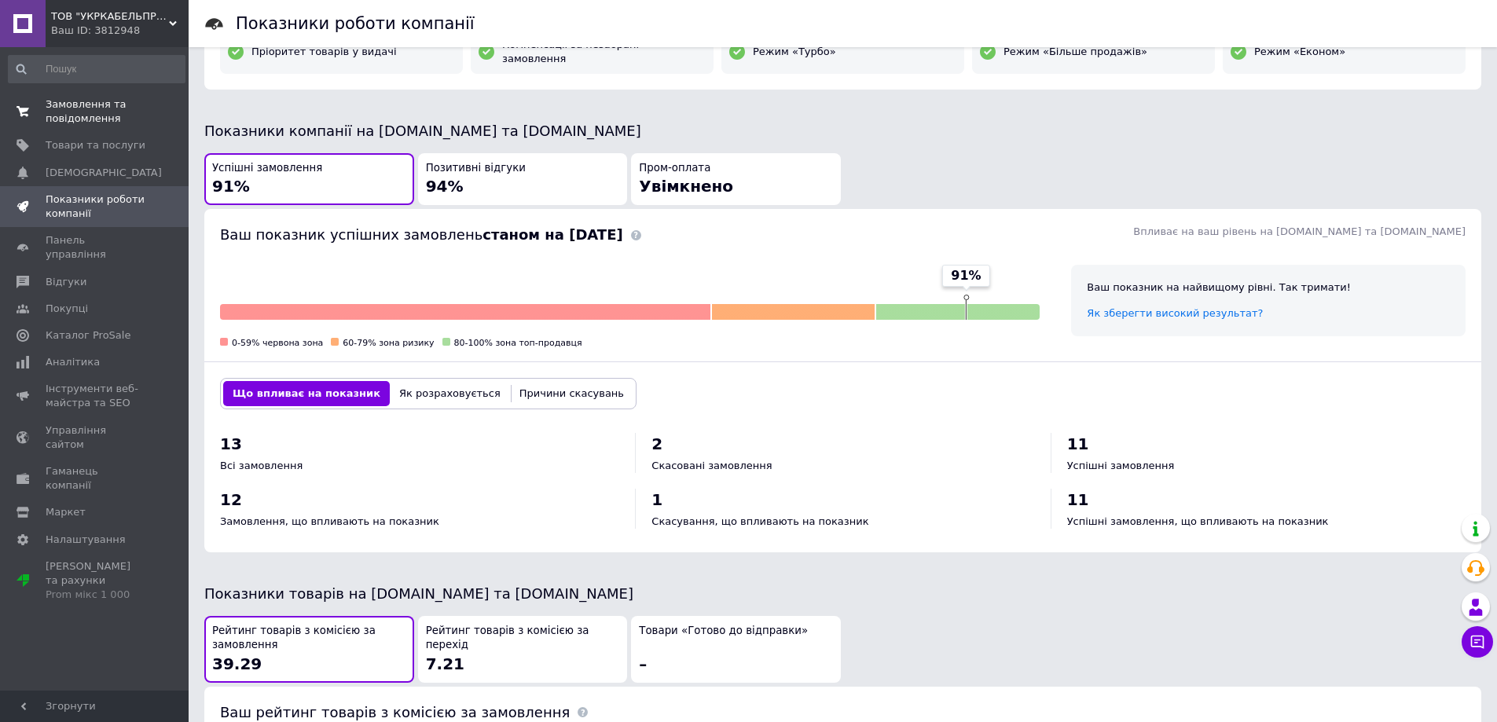
click at [79, 109] on span "Замовлення та повідомлення" at bounding box center [96, 111] width 100 height 28
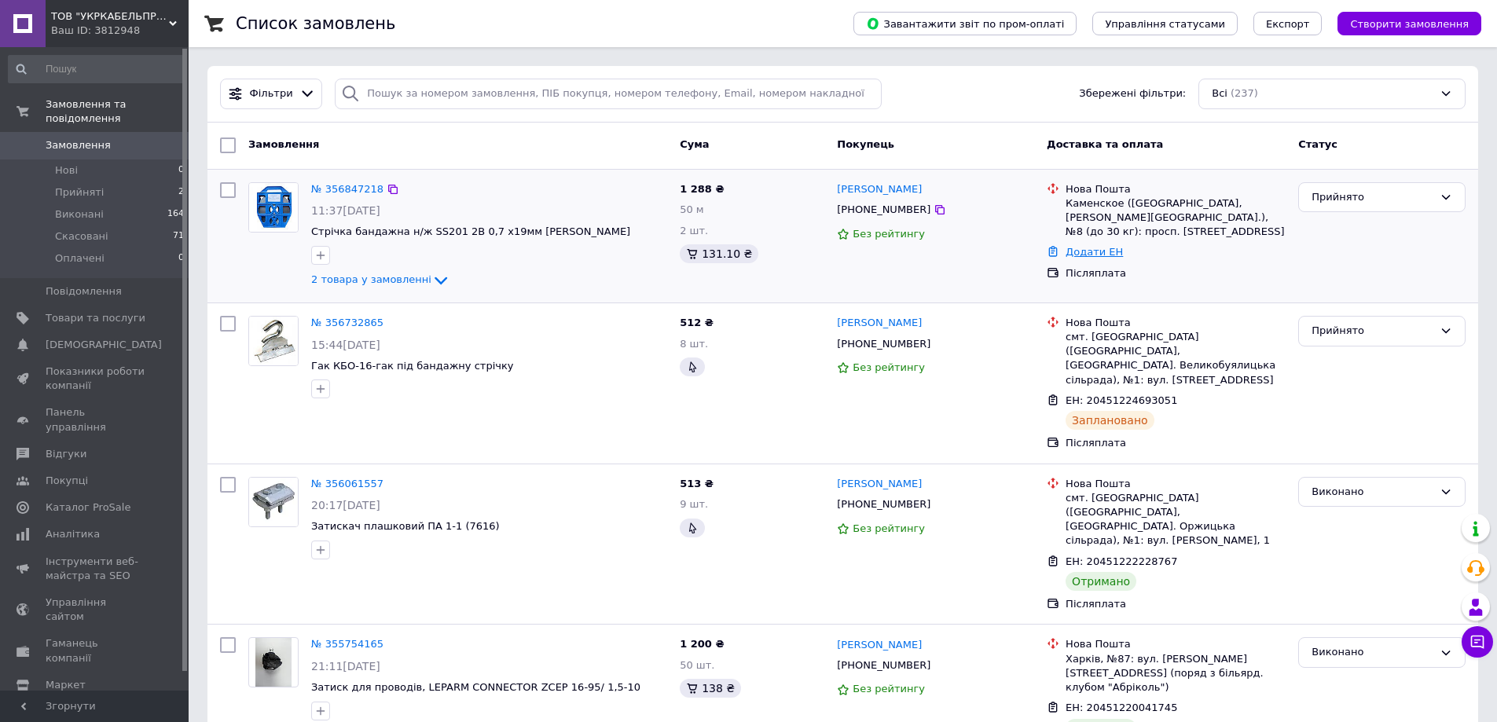
click at [1086, 253] on link "Додати ЕН" at bounding box center [1094, 252] width 57 height 12
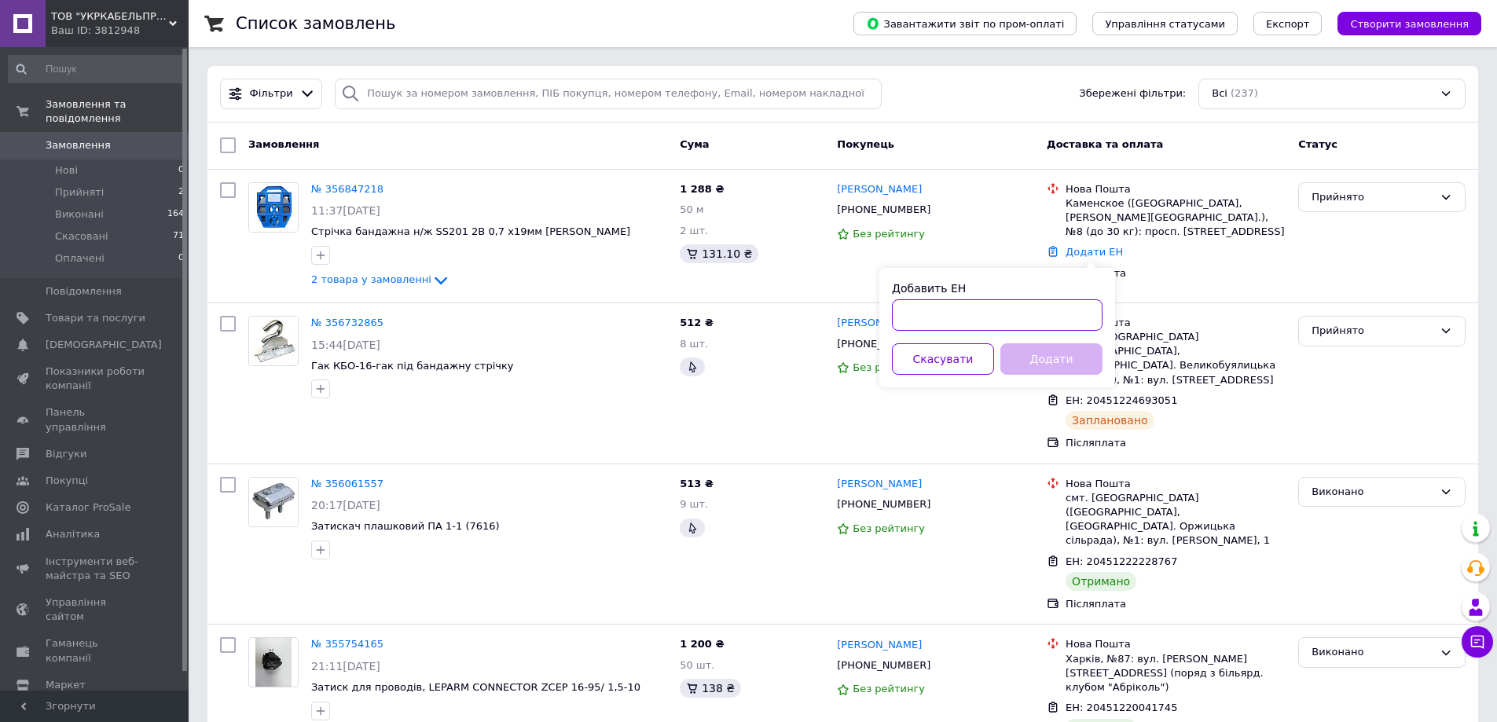
click at [938, 317] on input "Добавить ЕН" at bounding box center [997, 314] width 211 height 31
paste input "20451225291343"
type input "20451225291343"
click at [1039, 360] on button "Додати" at bounding box center [1051, 358] width 102 height 31
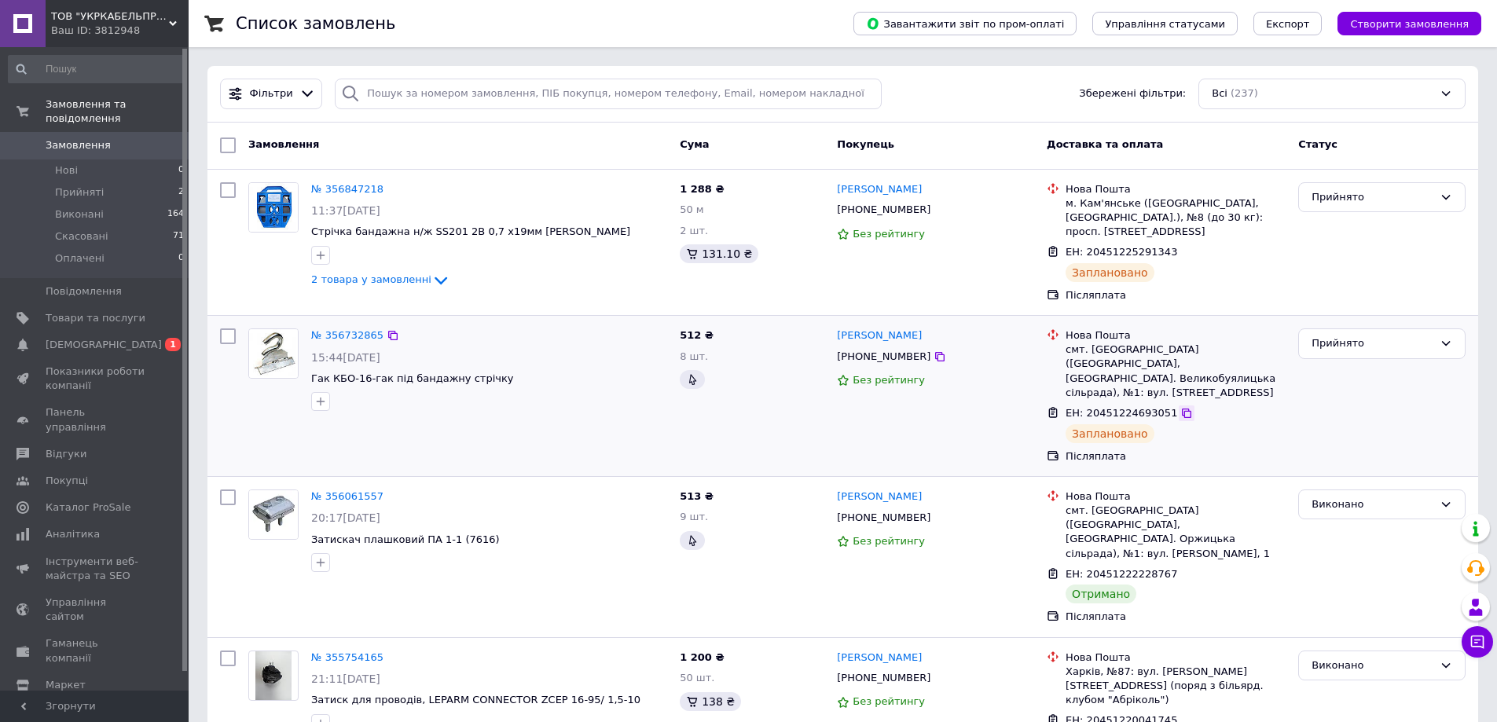
click at [1180, 407] on icon at bounding box center [1186, 413] width 13 height 13
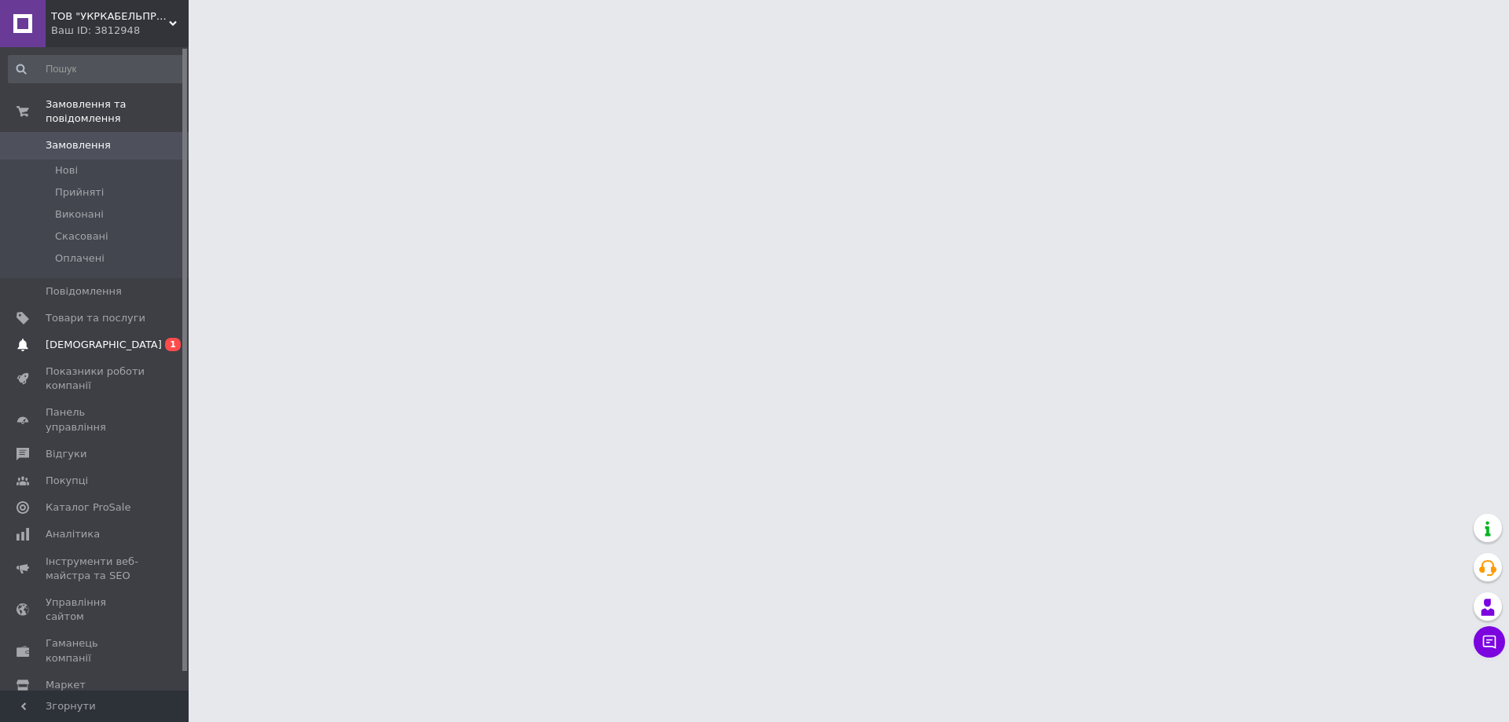
click at [91, 338] on span "[DEMOGRAPHIC_DATA]" at bounding box center [104, 345] width 116 height 14
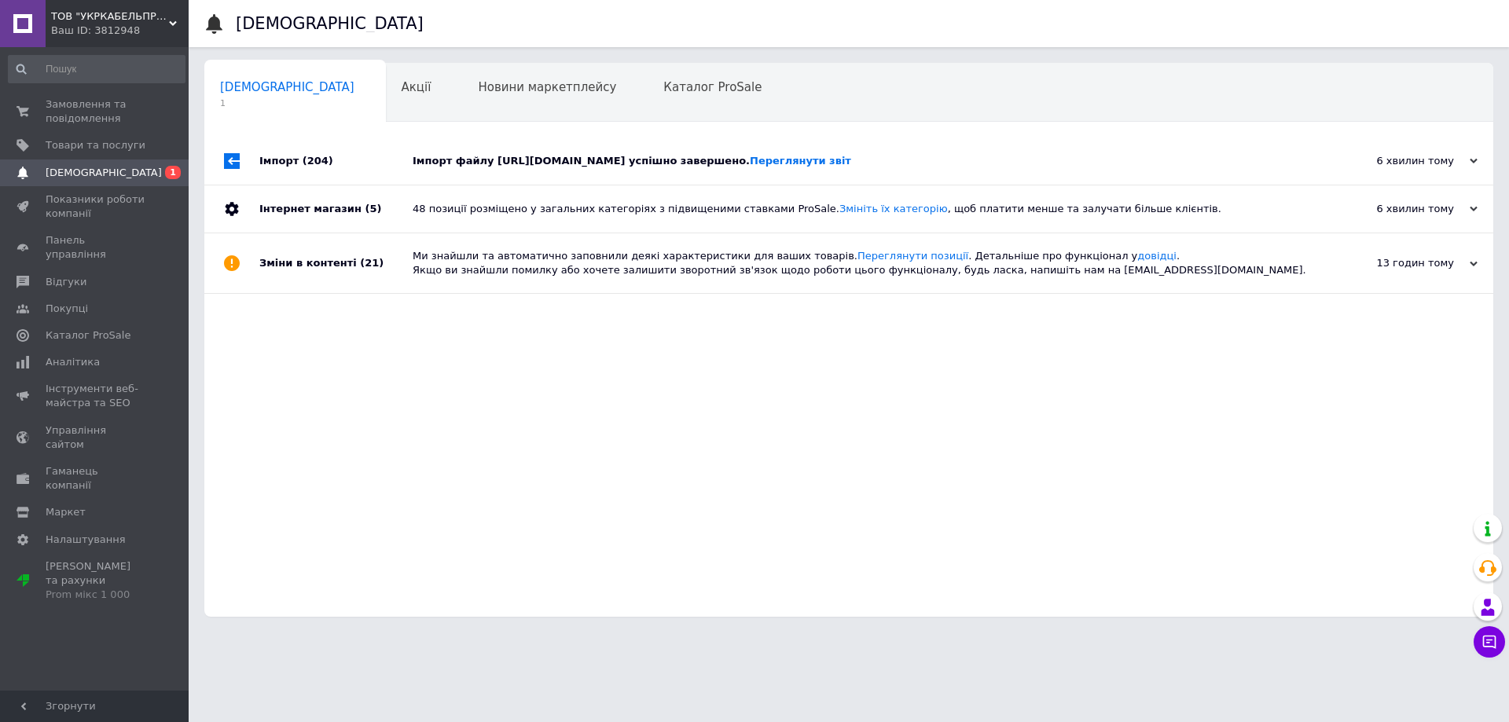
click at [487, 151] on div "Імпорт файлу https://feeds.konner-sohnen.com/wp-content/uploads/custom-feeds/uk…" at bounding box center [867, 161] width 908 height 47
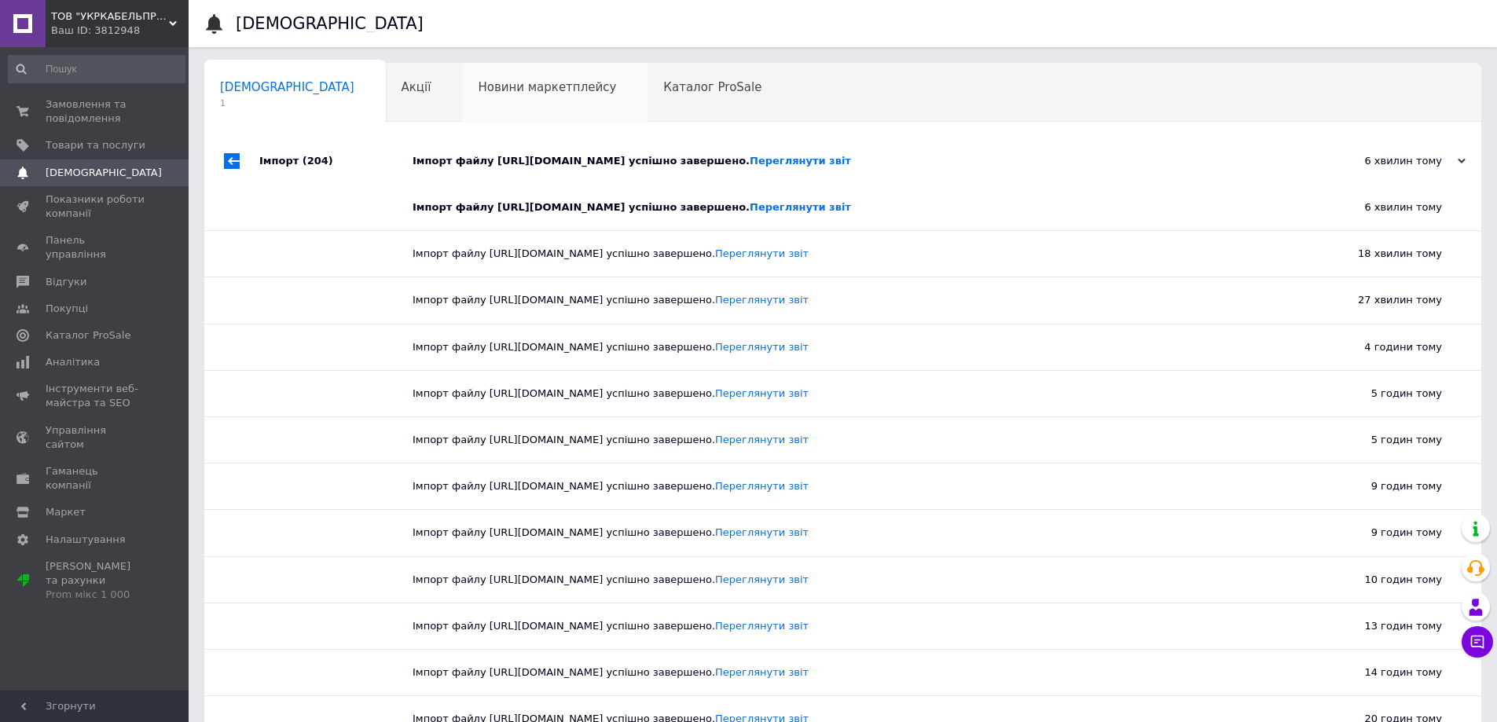
click at [556, 90] on div "Новини маркетплейсу 0" at bounding box center [554, 94] width 185 height 60
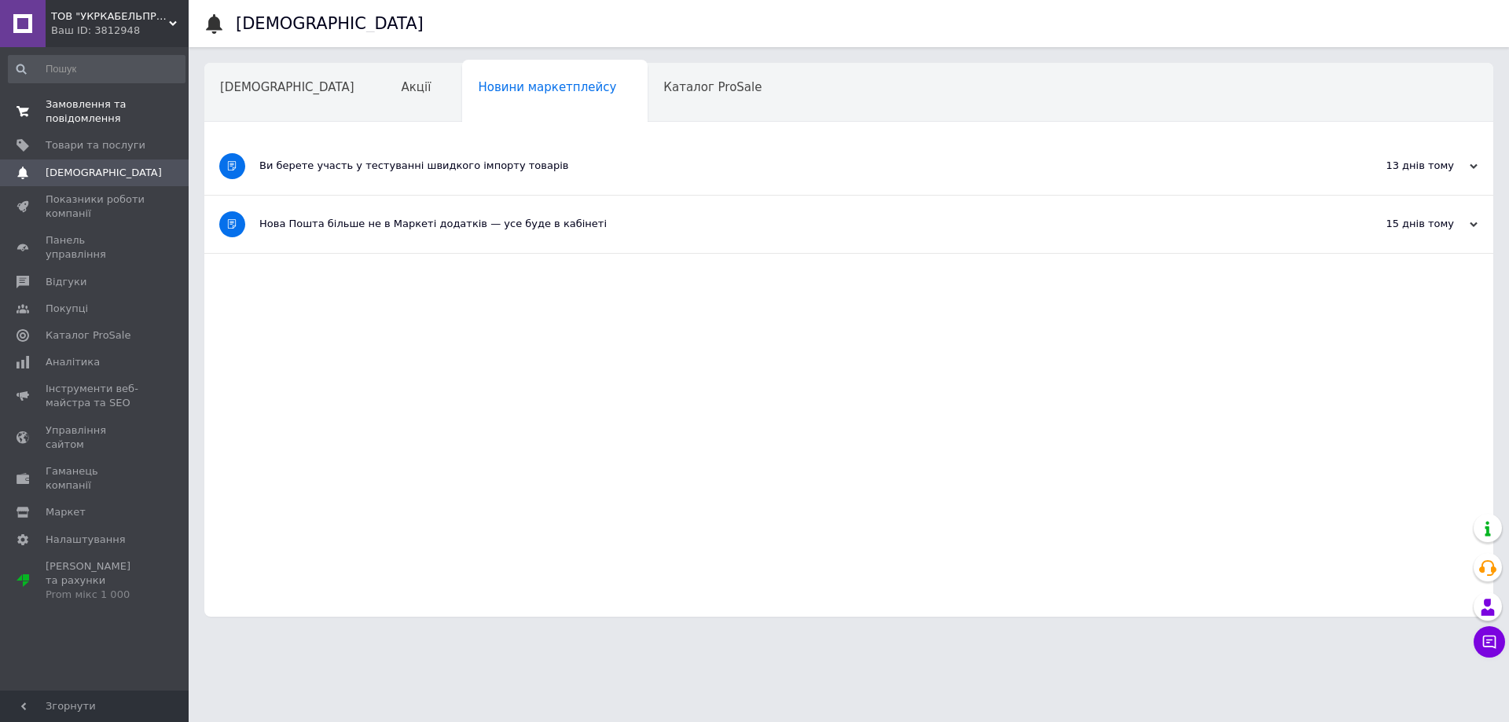
click at [64, 107] on span "Замовлення та повідомлення" at bounding box center [96, 111] width 100 height 28
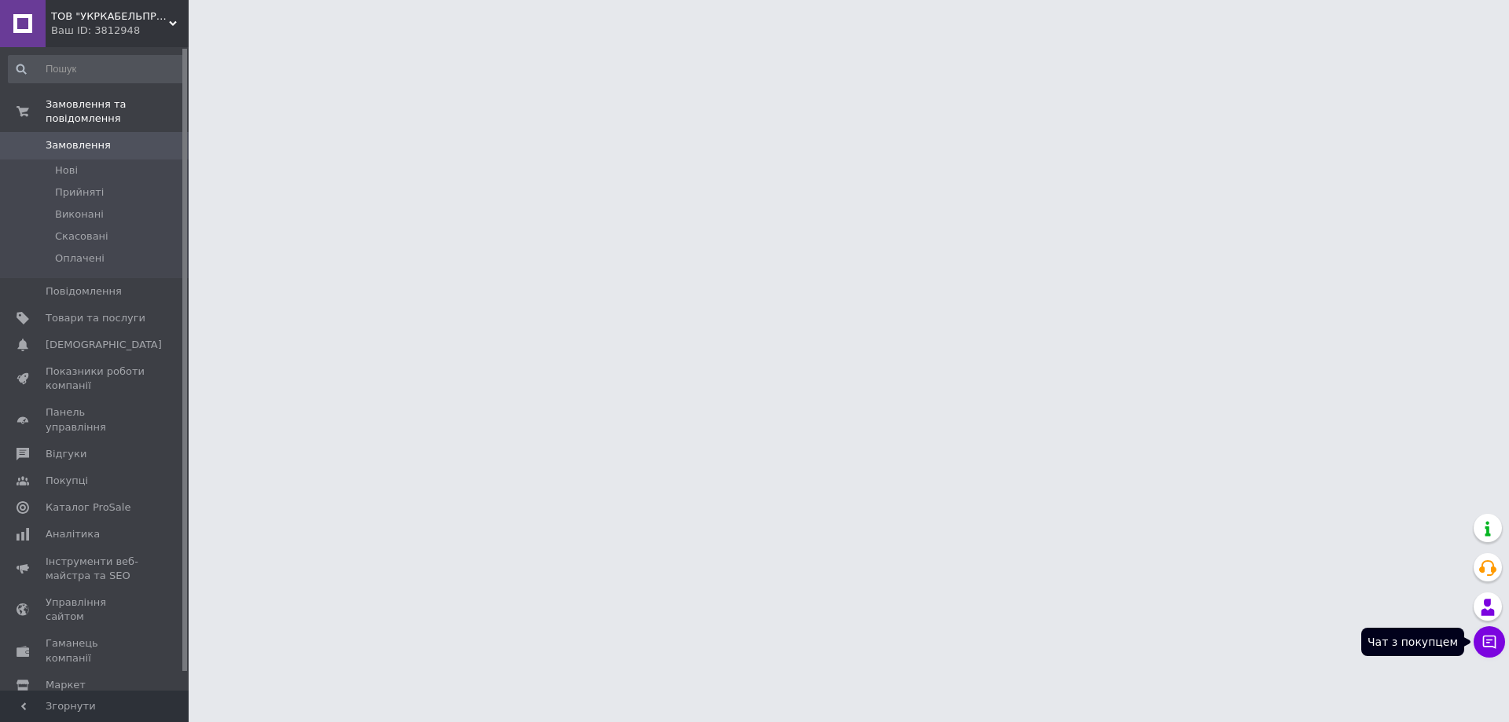
click at [1482, 636] on icon at bounding box center [1489, 642] width 16 height 16
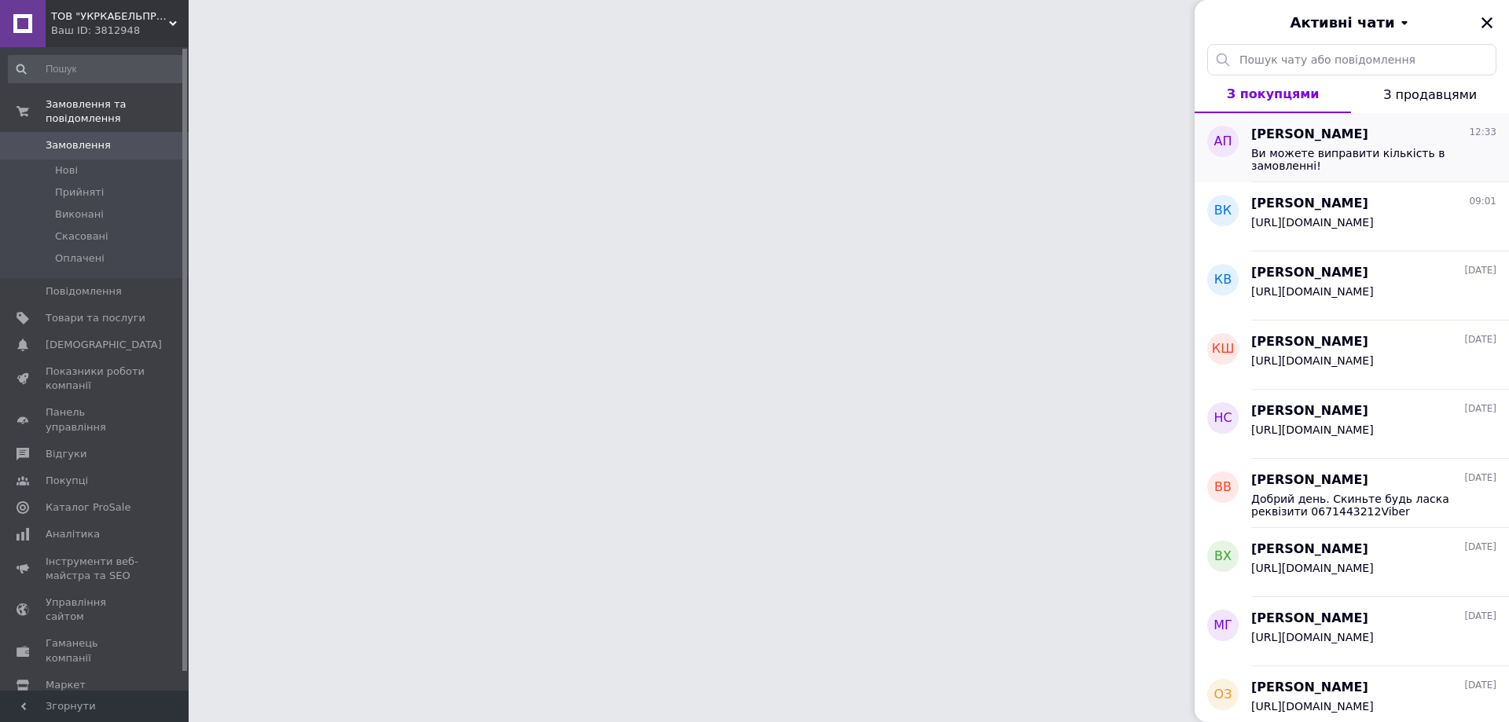
click at [1325, 138] on span "Алла Павловна Савельева" at bounding box center [1309, 135] width 117 height 18
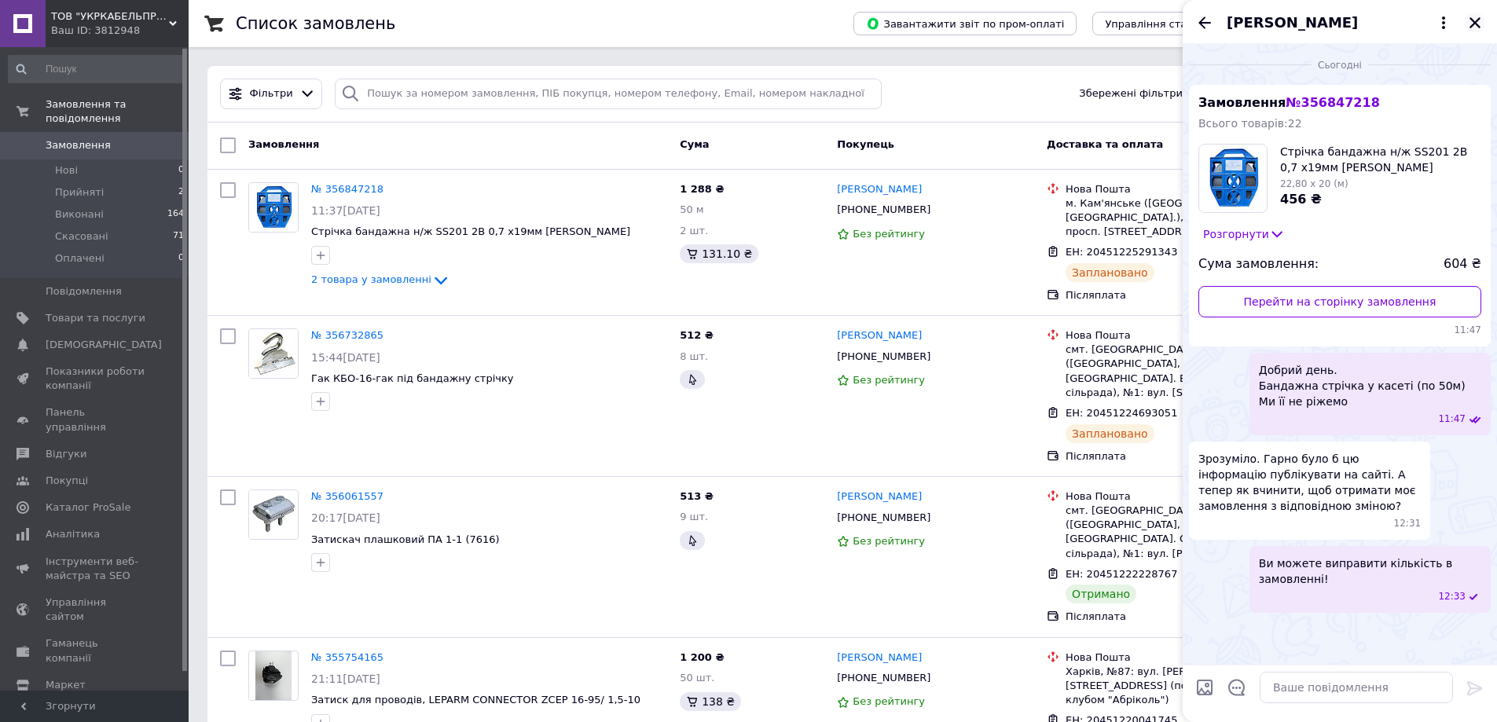
click at [1480, 28] on icon "Закрити" at bounding box center [1475, 23] width 14 height 14
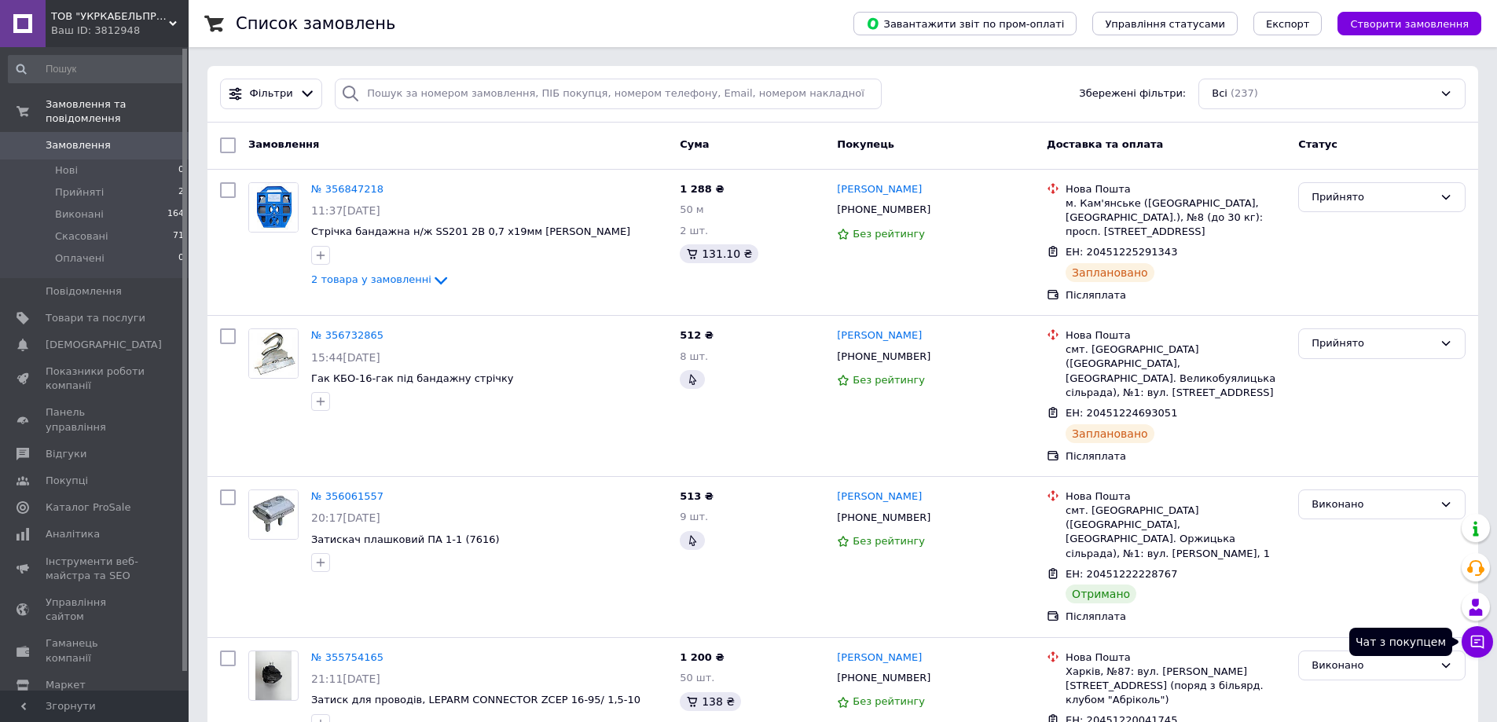
click at [1484, 644] on icon at bounding box center [1477, 642] width 16 height 16
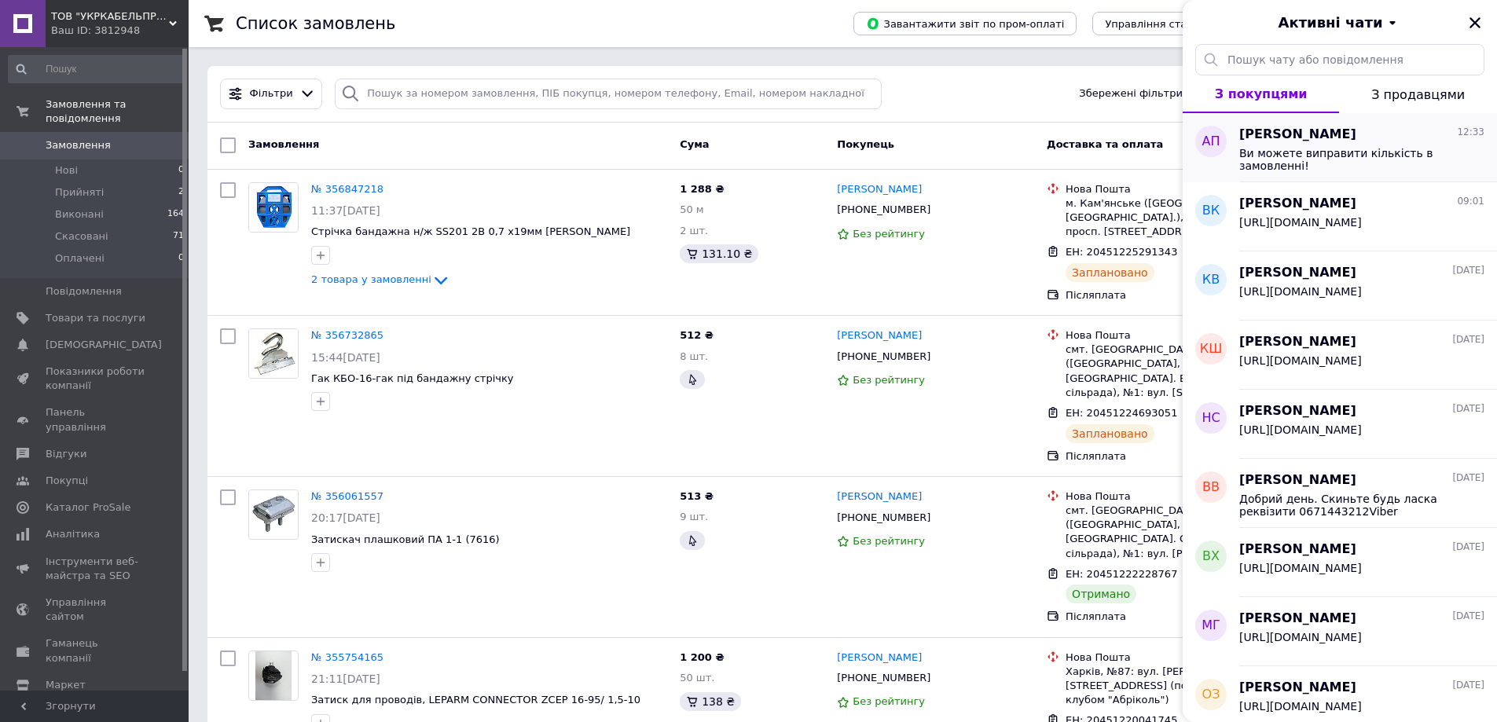
click at [1297, 160] on span "Ви можете виправити кількість в замовленні!" at bounding box center [1350, 159] width 223 height 25
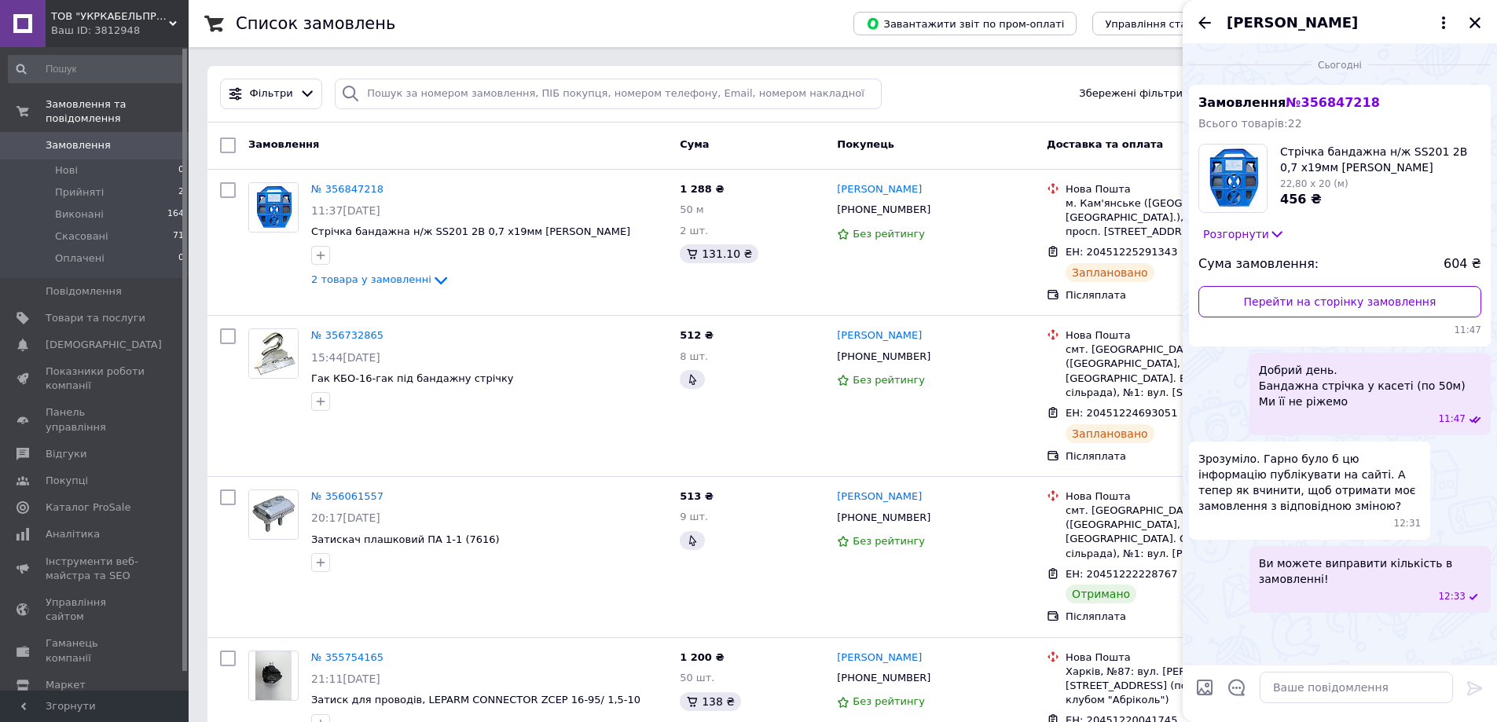
click at [1489, 20] on div "Алла Павловна Савельева" at bounding box center [1340, 22] width 314 height 44
click at [1482, 21] on button "Закрити" at bounding box center [1474, 22] width 19 height 19
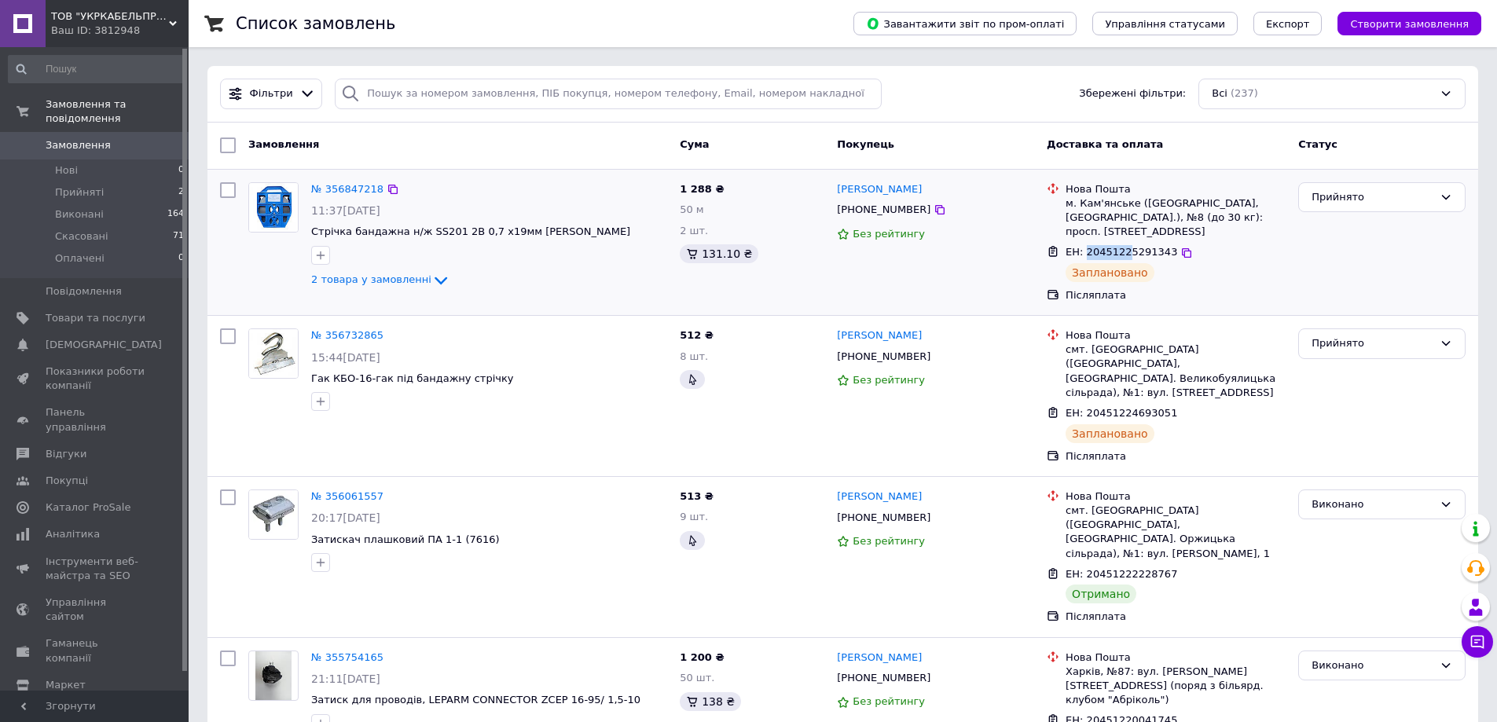
drag, startPoint x: 1083, startPoint y: 253, endPoint x: 1119, endPoint y: 248, distance: 36.5
click at [1119, 248] on span "ЕН: 20451225291343" at bounding box center [1122, 252] width 112 height 12
click at [432, 281] on icon at bounding box center [440, 280] width 19 height 19
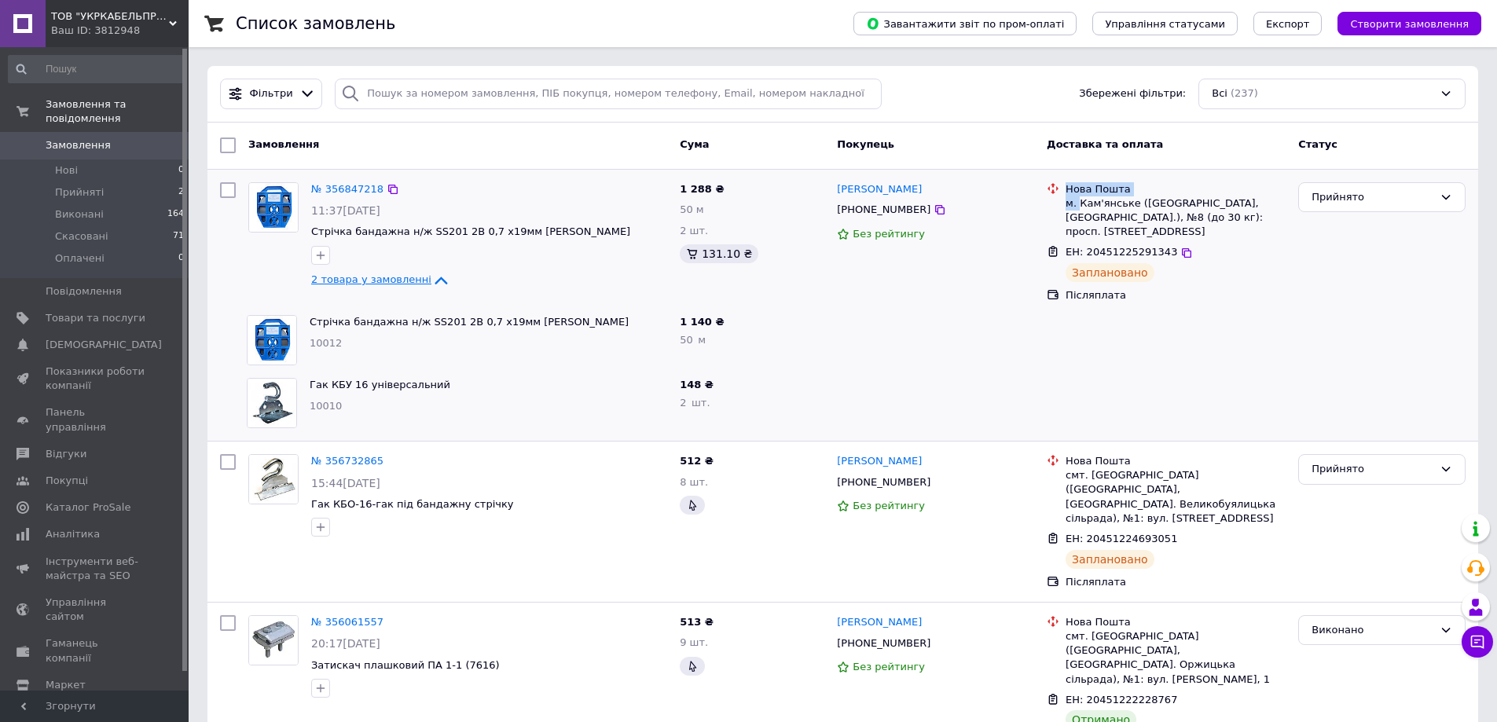
drag, startPoint x: 1065, startPoint y: 188, endPoint x: 1081, endPoint y: 202, distance: 21.7
click at [1080, 202] on div "Нова Пошта м. Кам'янське (Дніпропетровська обл., Кам'янський р-н.), №8 (до 30 к…" at bounding box center [1175, 210] width 226 height 57
click at [1083, 202] on div "м. Кам'янське ([GEOGRAPHIC_DATA], [GEOGRAPHIC_DATA].), №8 (до 30 кг): просп. [S…" at bounding box center [1176, 217] width 220 height 43
drag, startPoint x: 682, startPoint y: 188, endPoint x: 717, endPoint y: 188, distance: 34.6
click at [717, 188] on div "1 288 ₴ 50 м 2 шт. 131.10 ₴" at bounding box center [751, 243] width 157 height 134
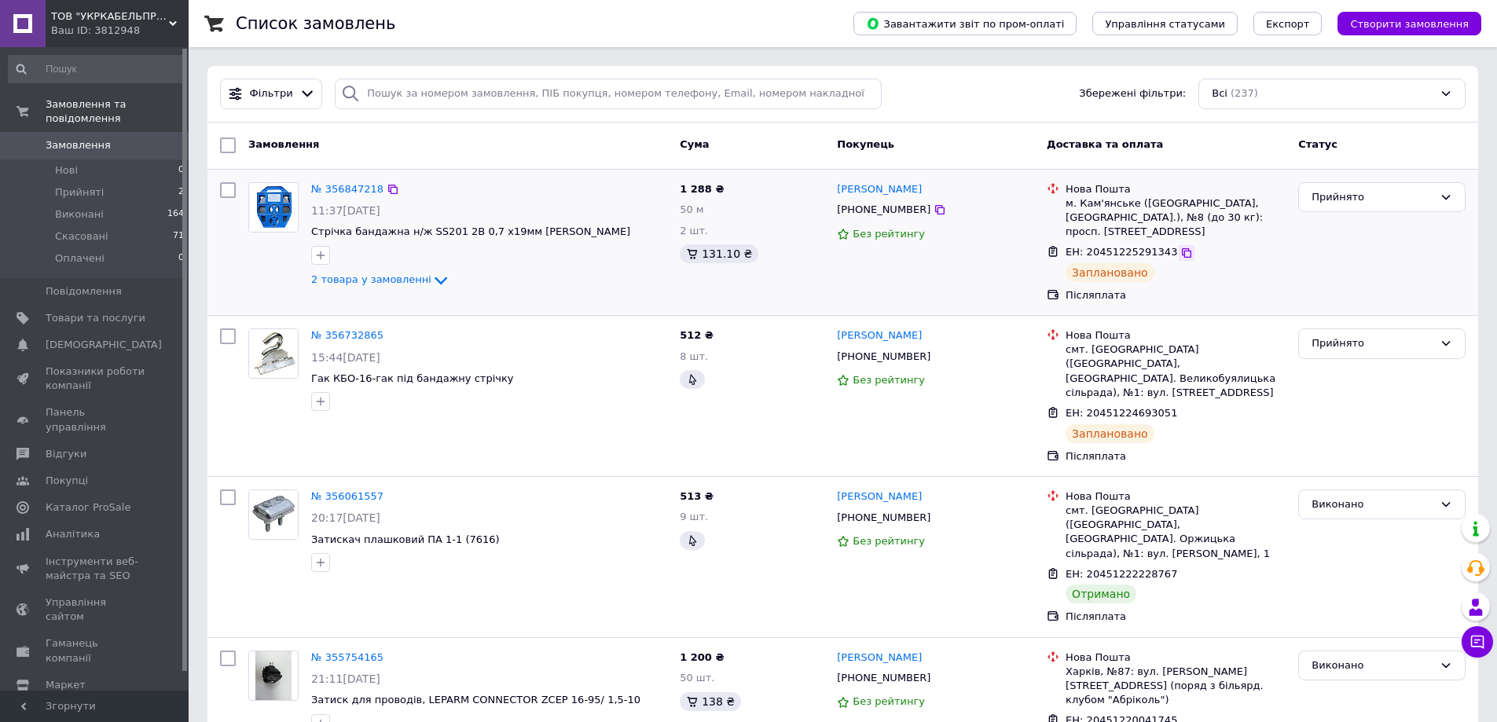
click at [1180, 250] on icon at bounding box center [1186, 253] width 13 height 13
